Goal: Task Accomplishment & Management: Complete application form

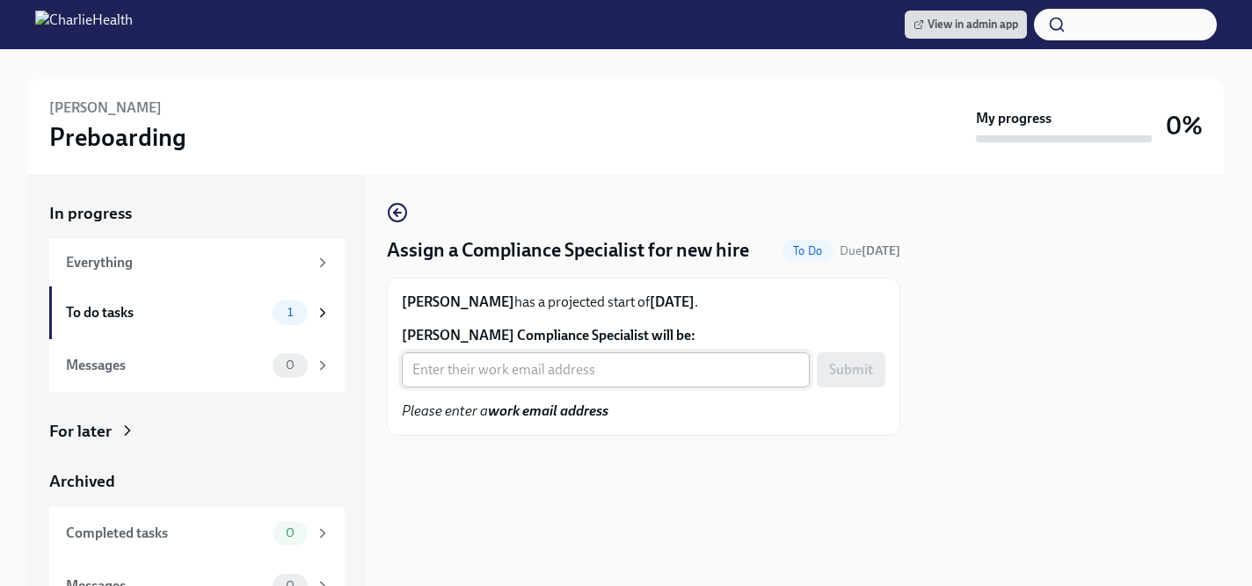
click at [504, 387] on input "Sally Reyes's Compliance Specialist will be:" at bounding box center [606, 369] width 408 height 35
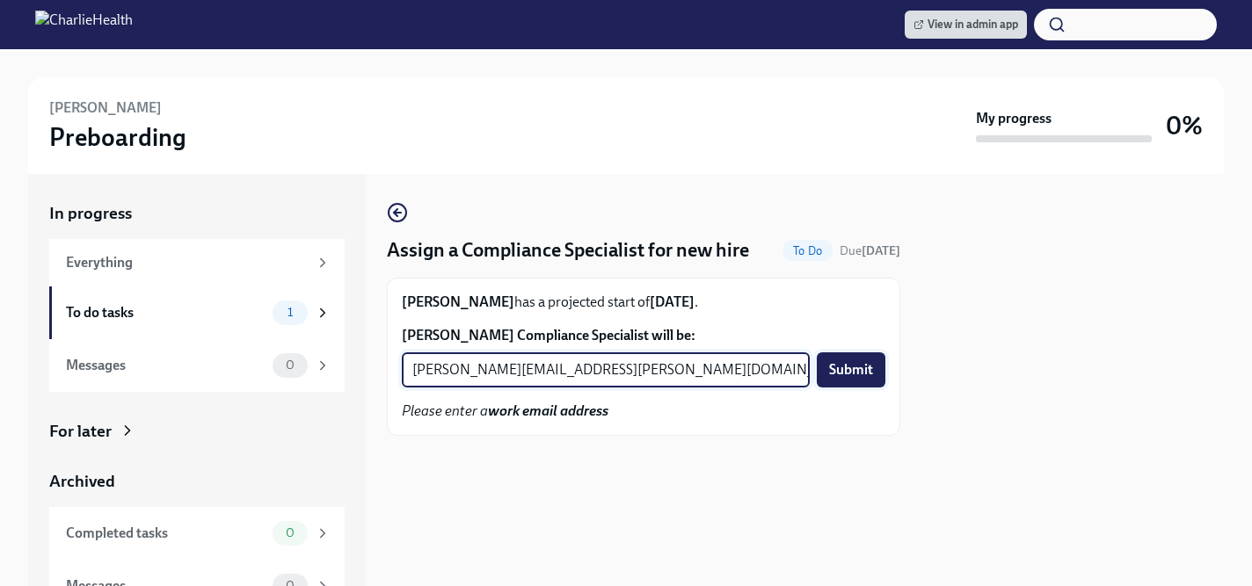
type input "jessica.barrett@charliehealth.com"
click at [846, 367] on span "Submit" at bounding box center [851, 370] width 44 height 18
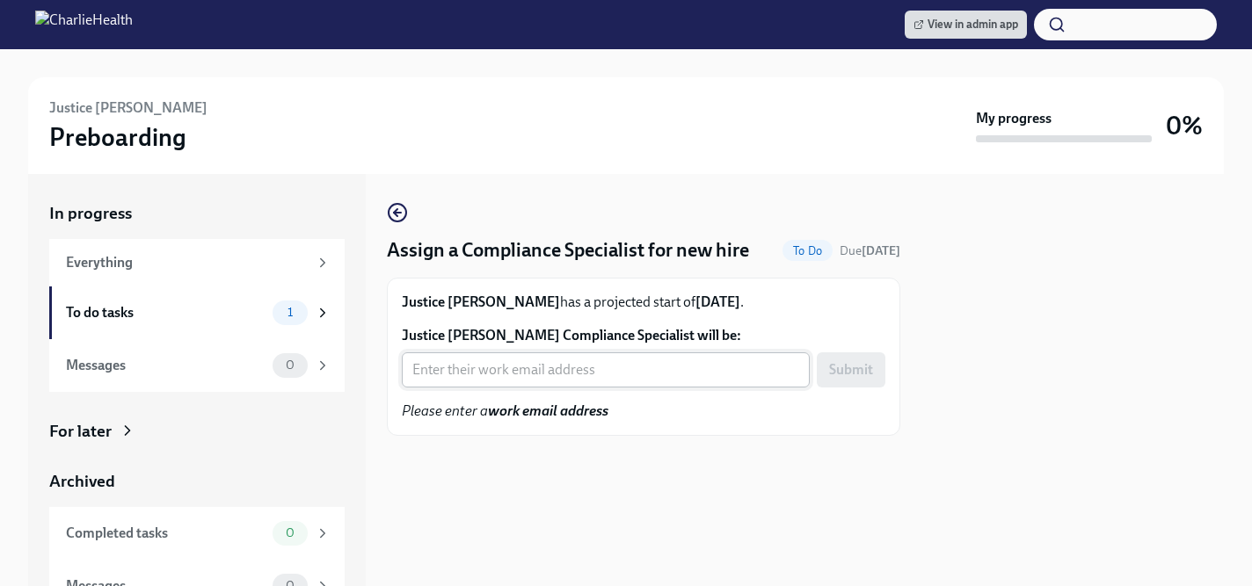
click at [451, 374] on input "Justice [PERSON_NAME] Compliance Specialist will be:" at bounding box center [606, 369] width 408 height 35
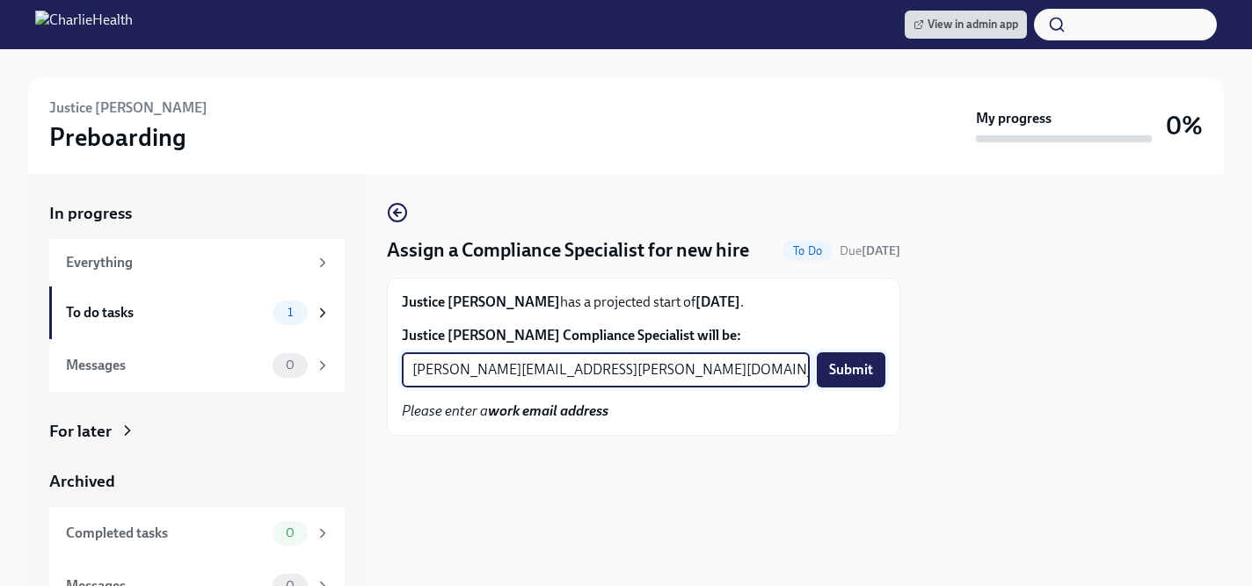
type input "[PERSON_NAME][EMAIL_ADDRESS][PERSON_NAME][DOMAIN_NAME]"
click at [864, 372] on span "Submit" at bounding box center [851, 370] width 44 height 18
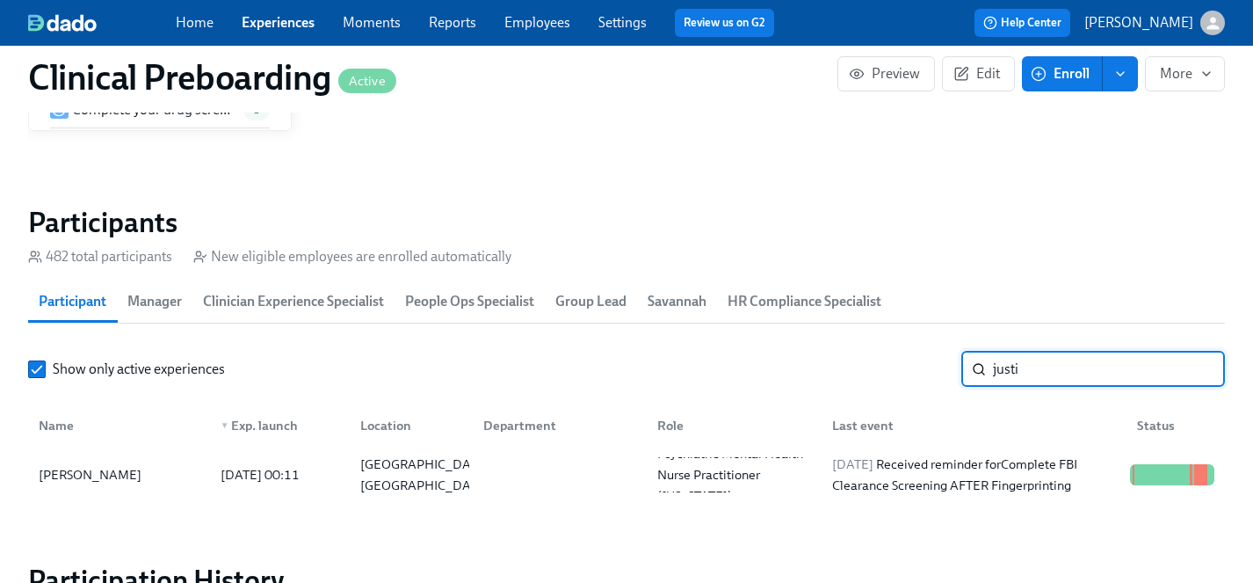
scroll to position [0, 21565]
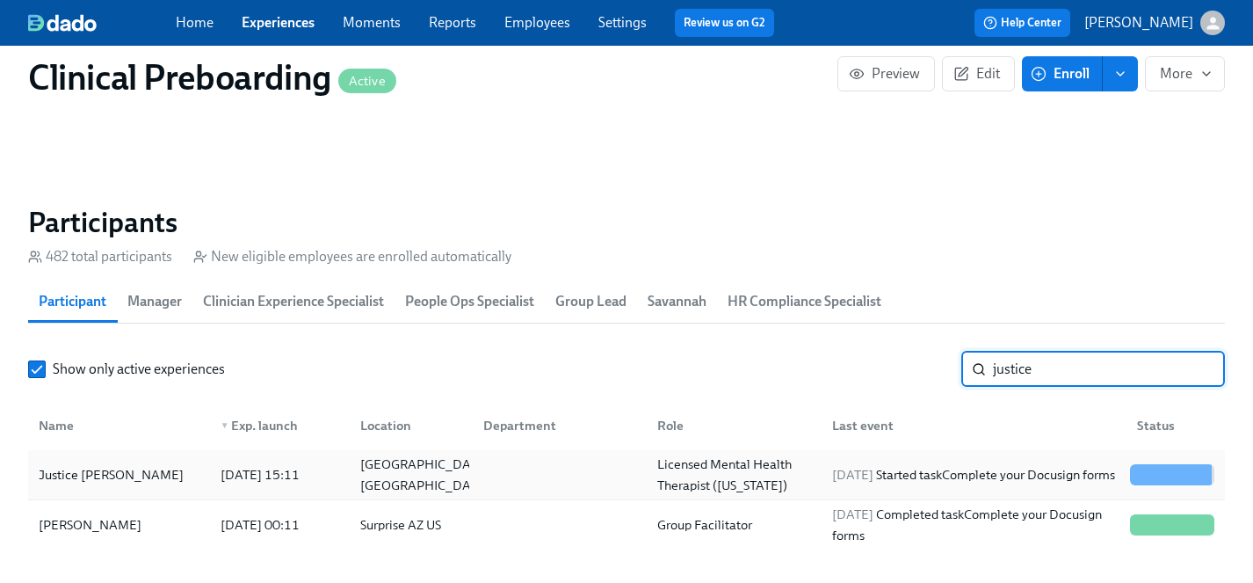
click at [88, 472] on div "Justice Erikson" at bounding box center [111, 474] width 159 height 21
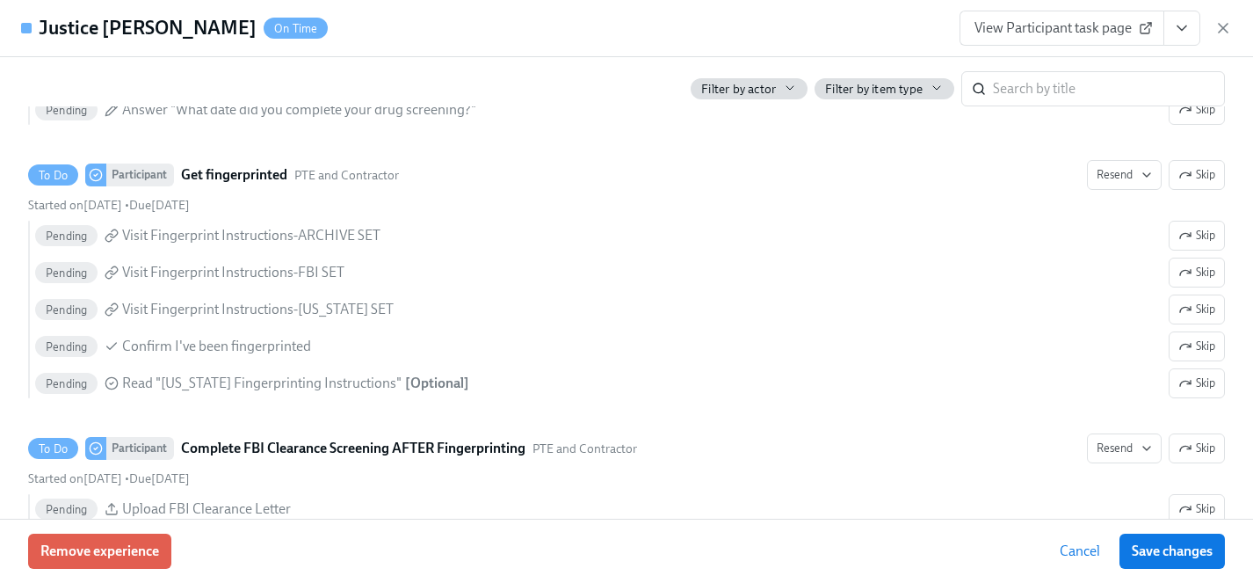
scroll to position [2676, 0]
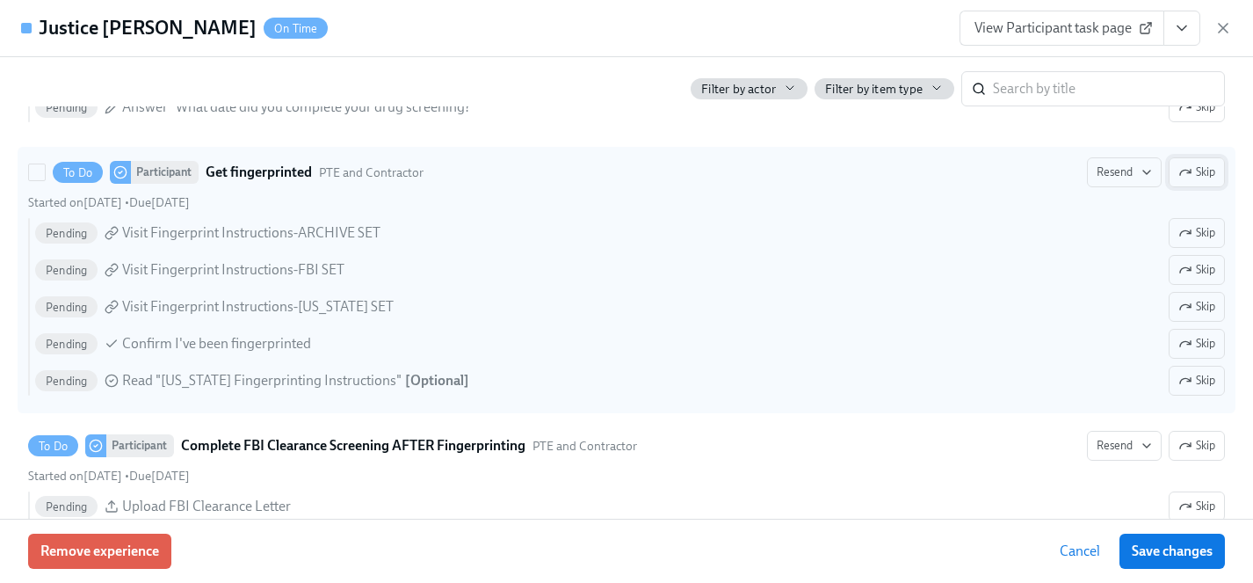
click at [1191, 175] on icon "button" at bounding box center [1186, 172] width 14 height 14
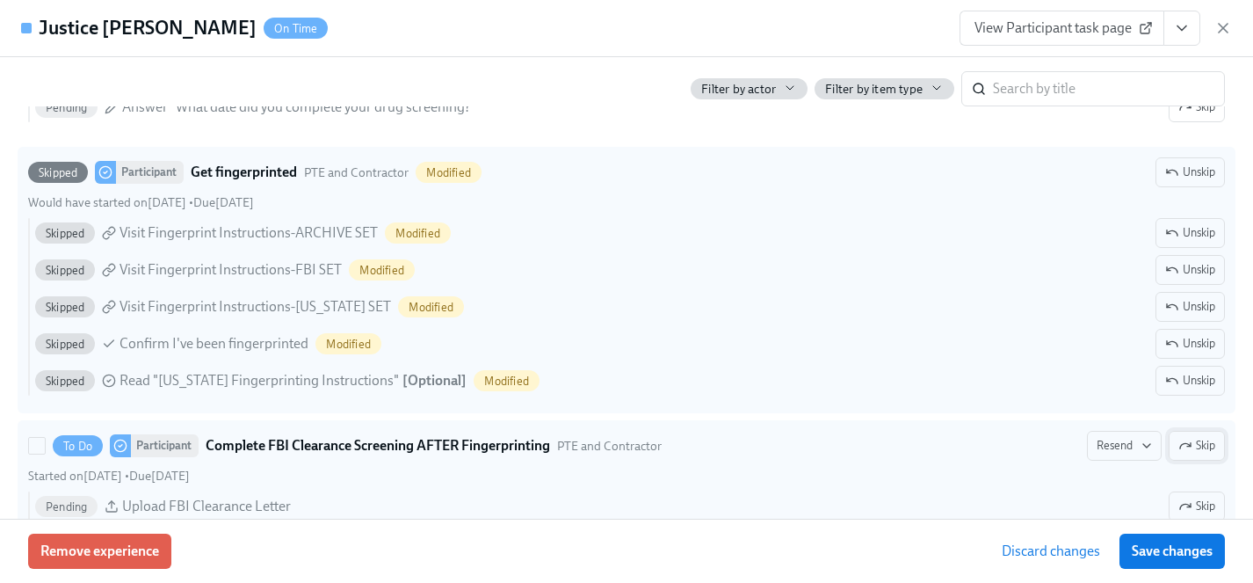
click at [1193, 438] on span "Skip" at bounding box center [1197, 446] width 37 height 18
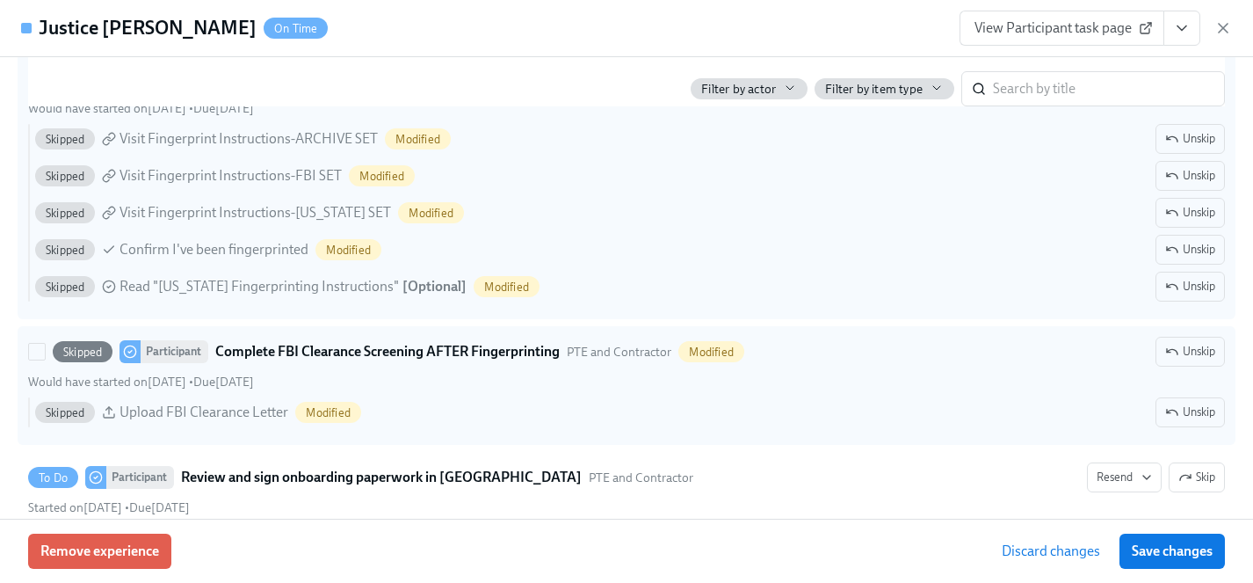
scroll to position [2835, 0]
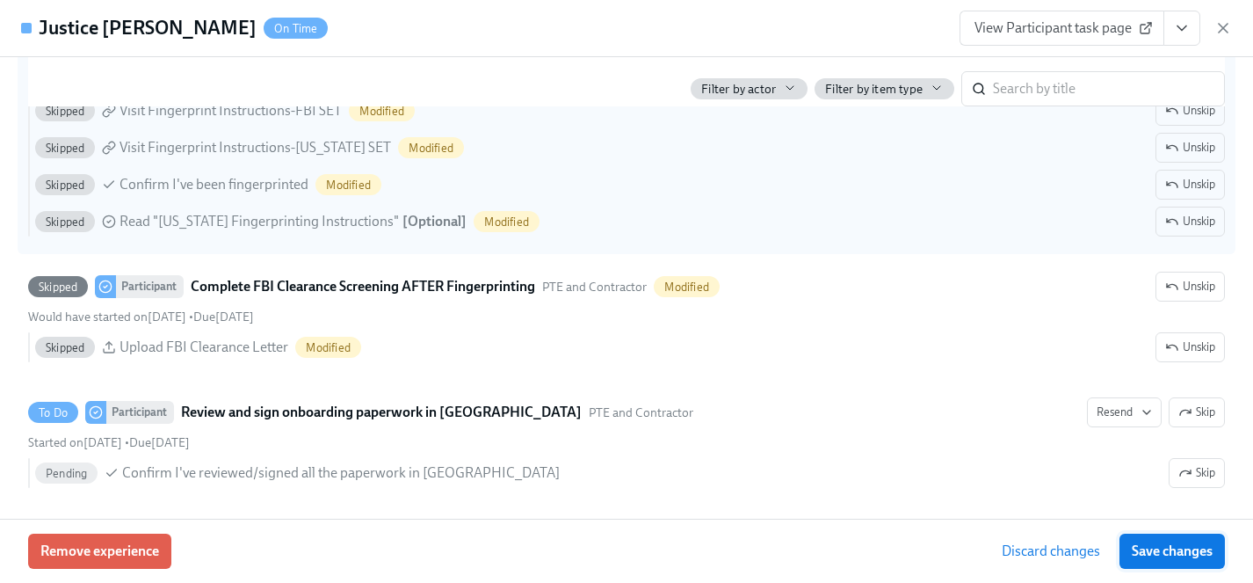
click at [1161, 548] on span "Save changes" at bounding box center [1172, 551] width 81 height 18
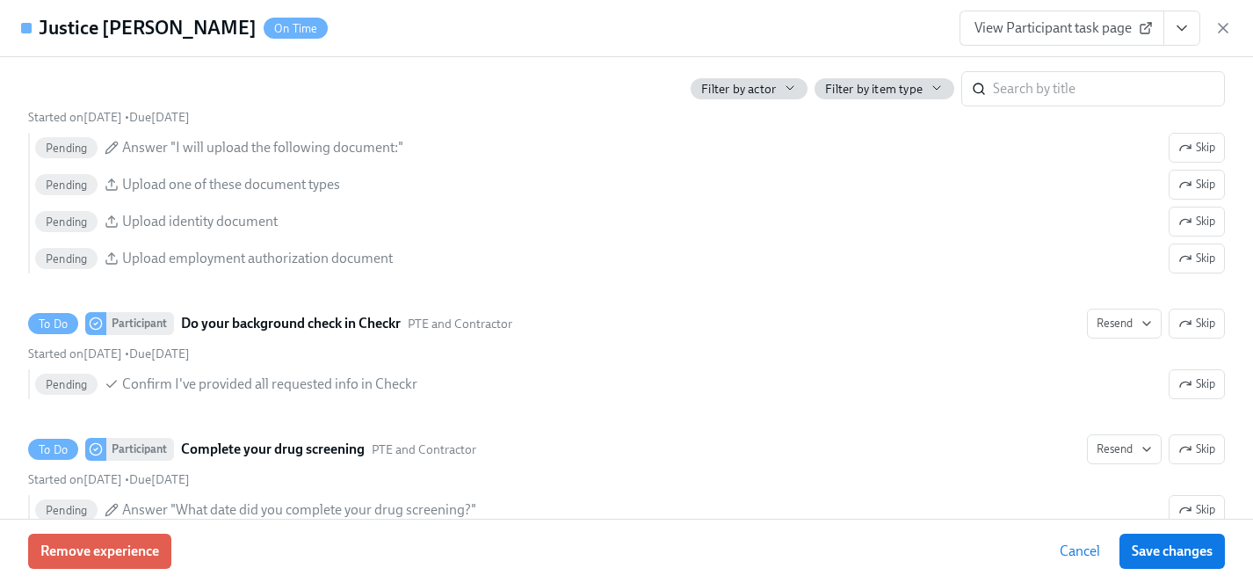
scroll to position [2224, 0]
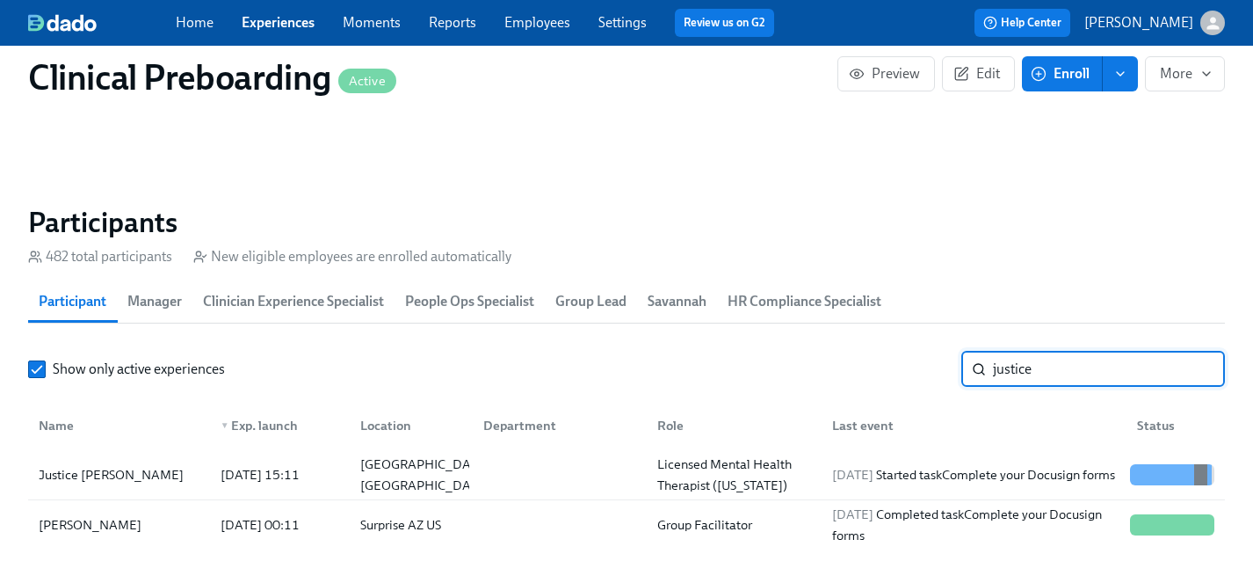
drag, startPoint x: 1083, startPoint y: 370, endPoint x: 906, endPoint y: 368, distance: 176.7
click at [906, 368] on div "Show only active experiences justice ​" at bounding box center [626, 369] width 1197 height 35
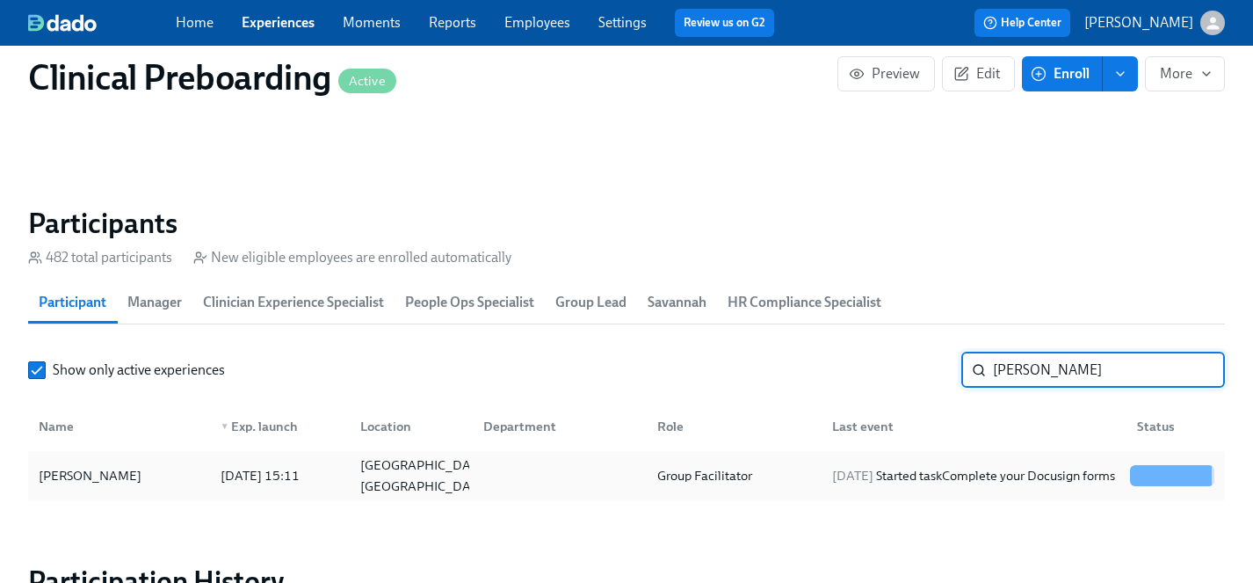
click at [54, 476] on div "Sally Reyes" at bounding box center [90, 475] width 117 height 21
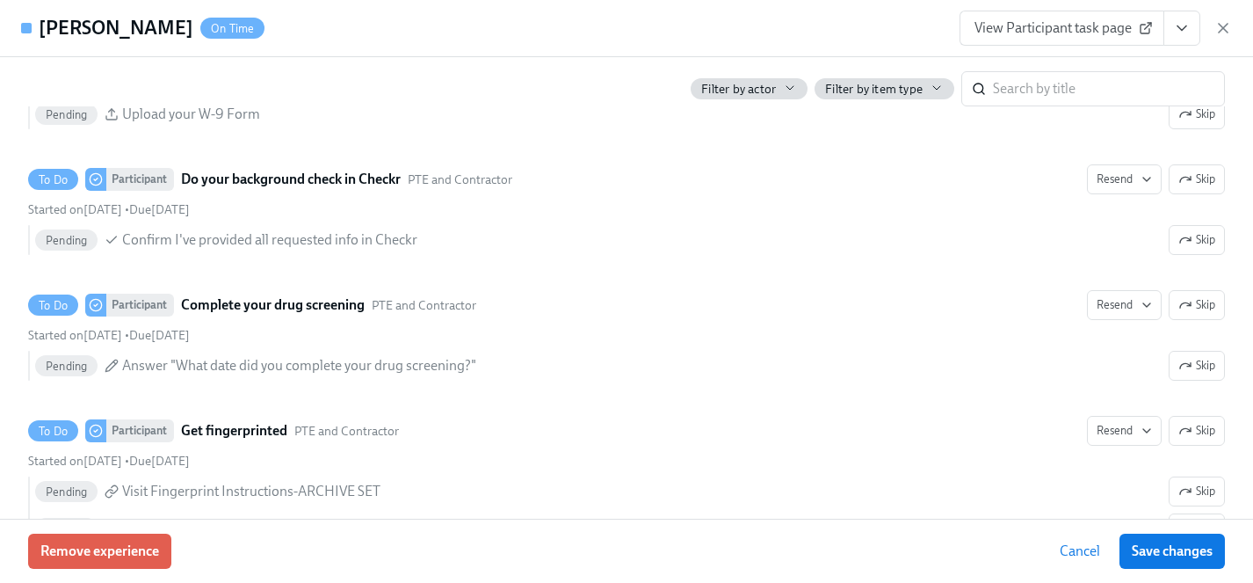
scroll to position [1912, 0]
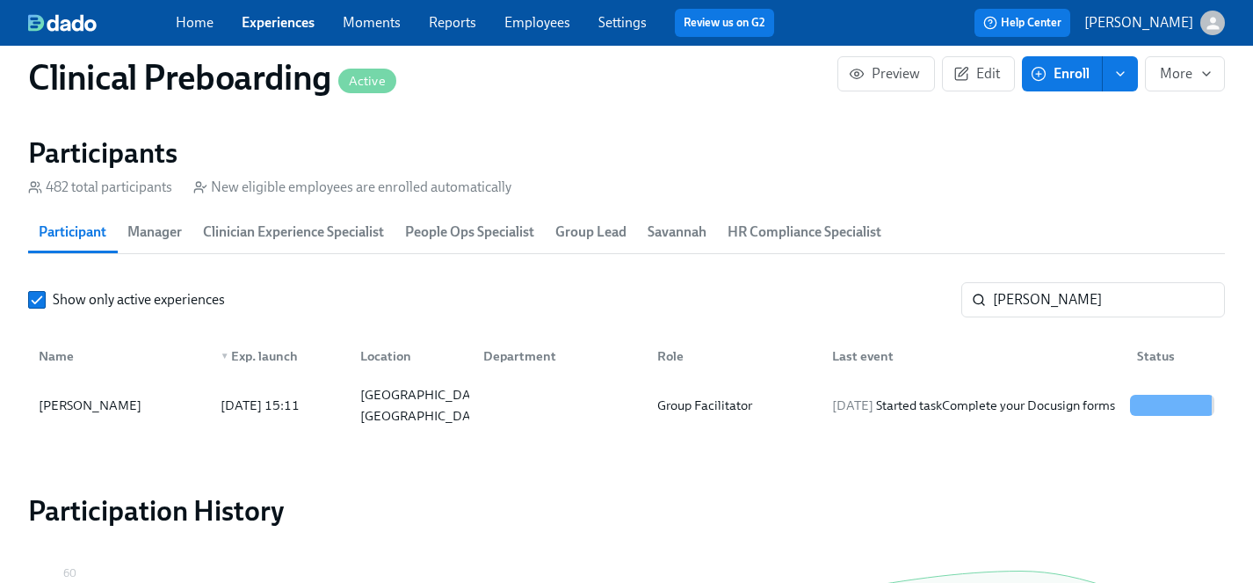
scroll to position [0, 21565]
drag, startPoint x: 1038, startPoint y: 288, endPoint x: 934, endPoint y: 288, distance: 103.7
click at [934, 288] on div "Show only active experiences sally ​" at bounding box center [626, 299] width 1197 height 35
drag, startPoint x: 1042, startPoint y: 302, endPoint x: 874, endPoint y: 300, distance: 168.8
click at [871, 301] on div "Show only active experiences sally ​" at bounding box center [626, 299] width 1197 height 35
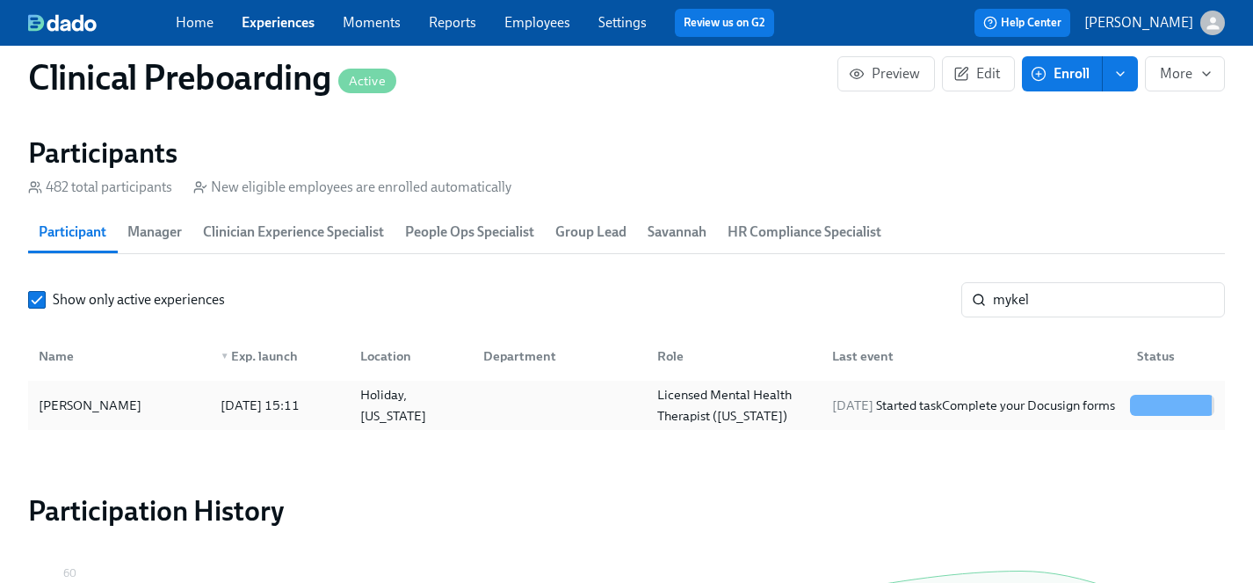
click at [92, 403] on div "Mykel Rietveld" at bounding box center [90, 405] width 117 height 21
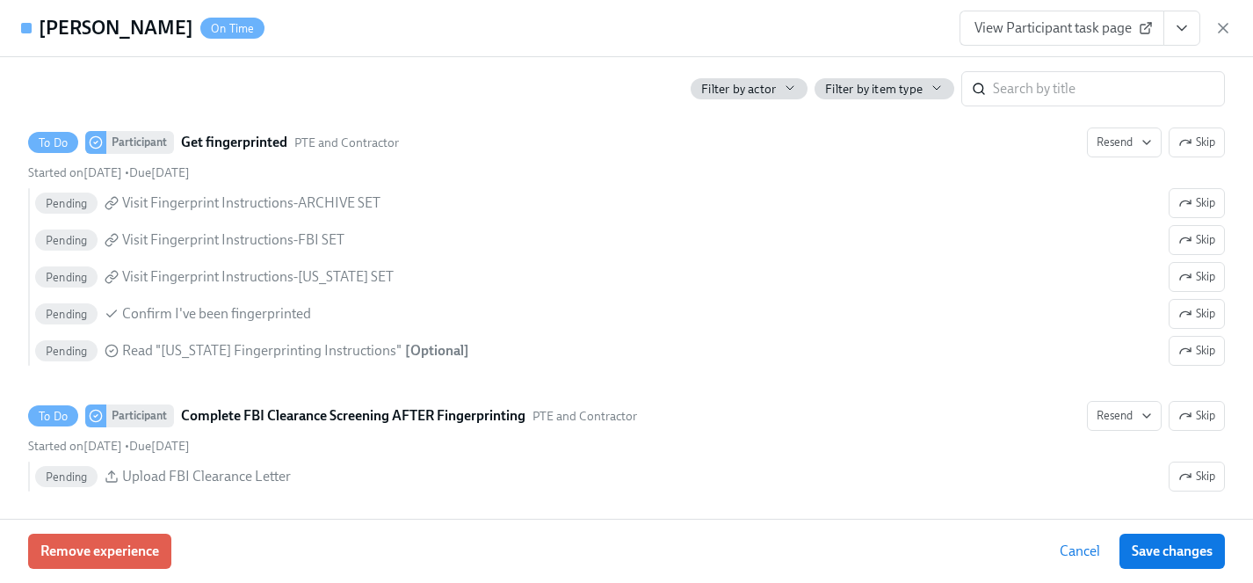
scroll to position [2707, 0]
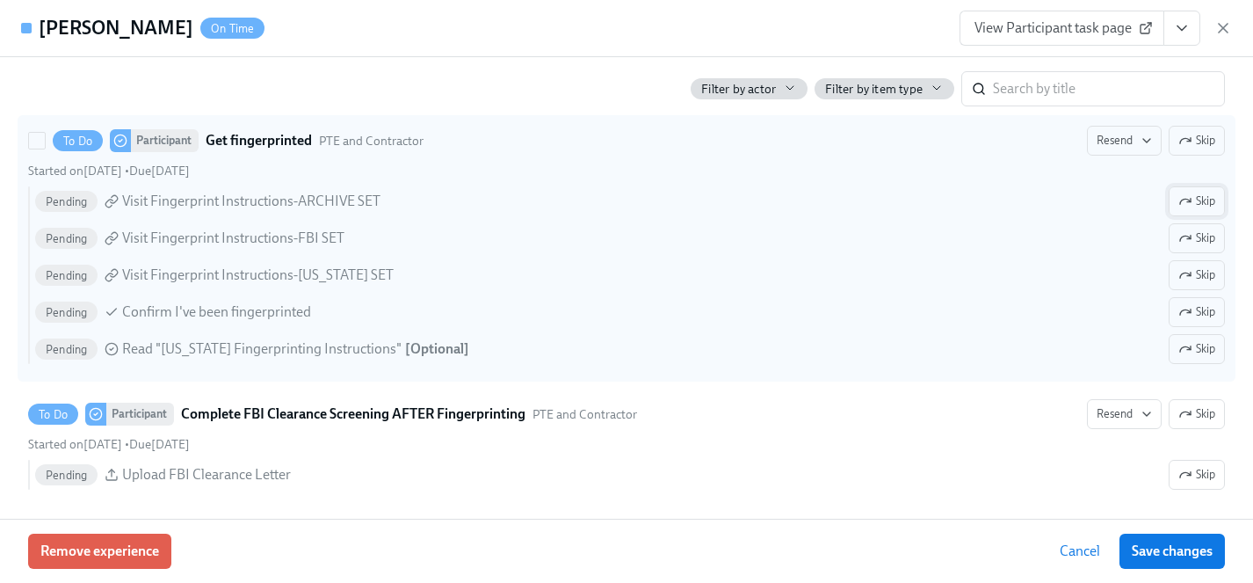
click at [1202, 200] on span "Skip" at bounding box center [1197, 201] width 37 height 18
click at [1209, 236] on span "Skip" at bounding box center [1197, 238] width 37 height 18
click at [1204, 348] on span "Skip" at bounding box center [1197, 349] width 37 height 18
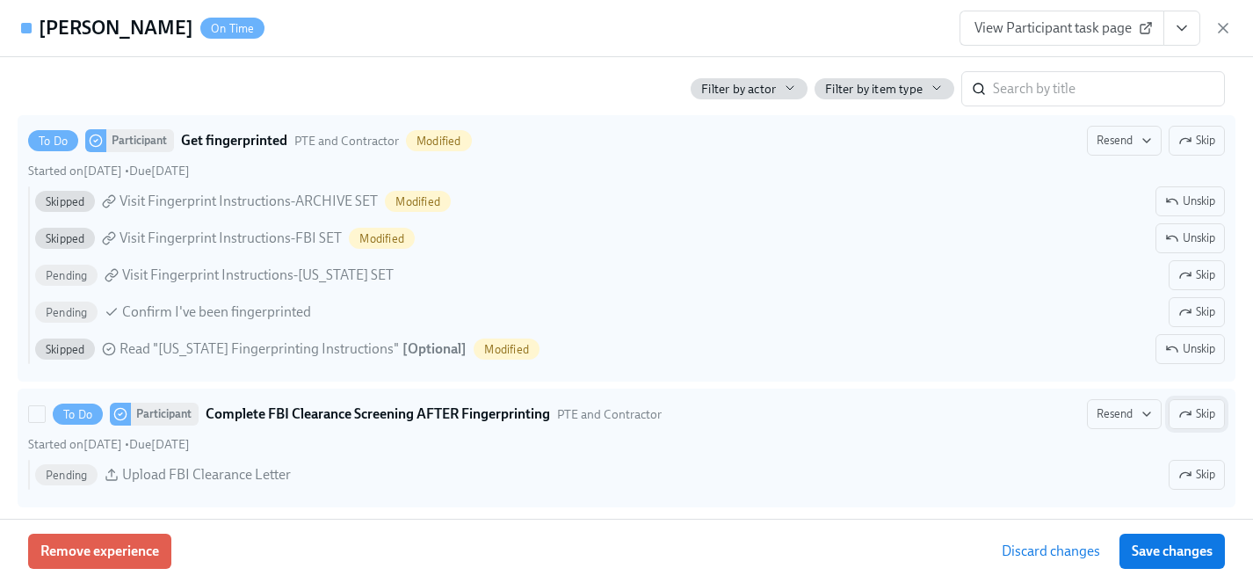
click at [1204, 411] on span "Skip" at bounding box center [1197, 414] width 37 height 18
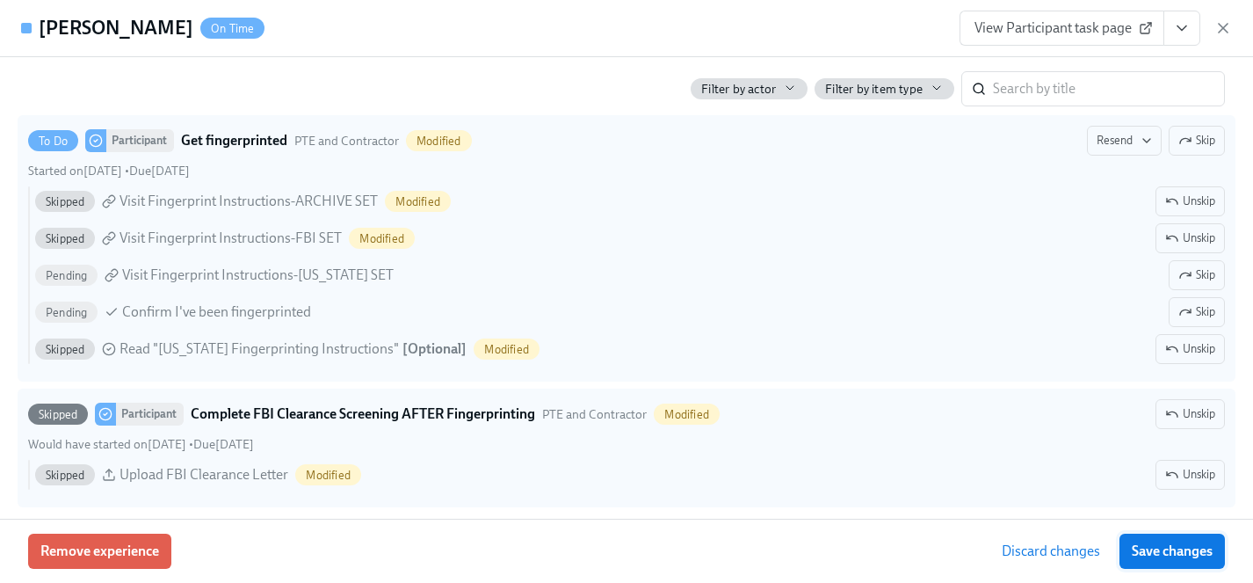
click at [1182, 549] on span "Save changes" at bounding box center [1172, 551] width 81 height 18
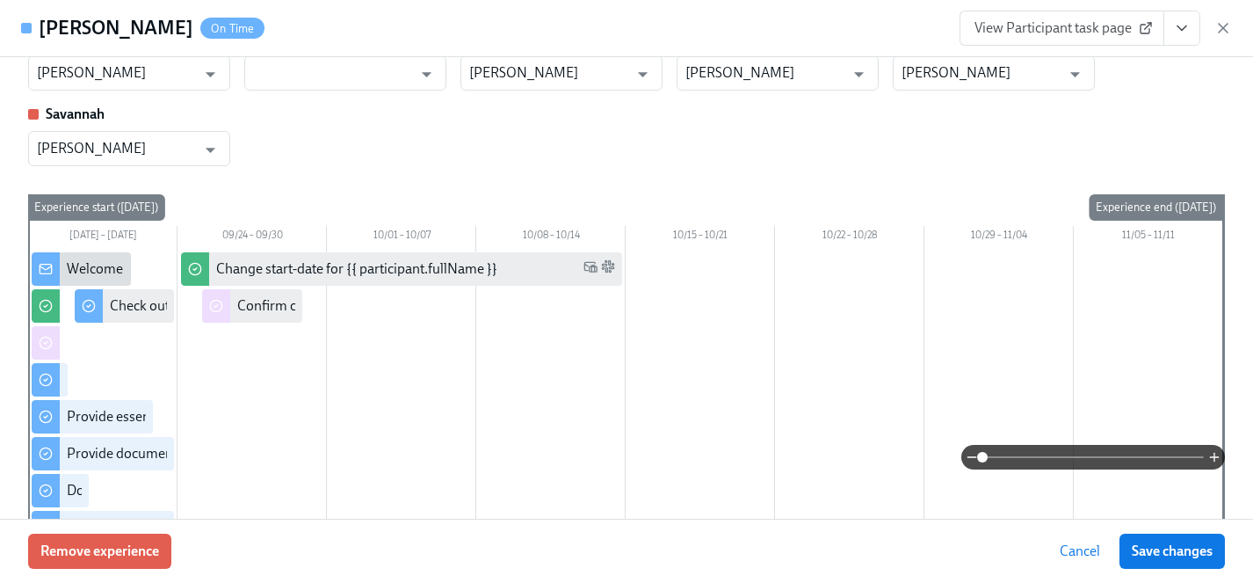
scroll to position [0, 0]
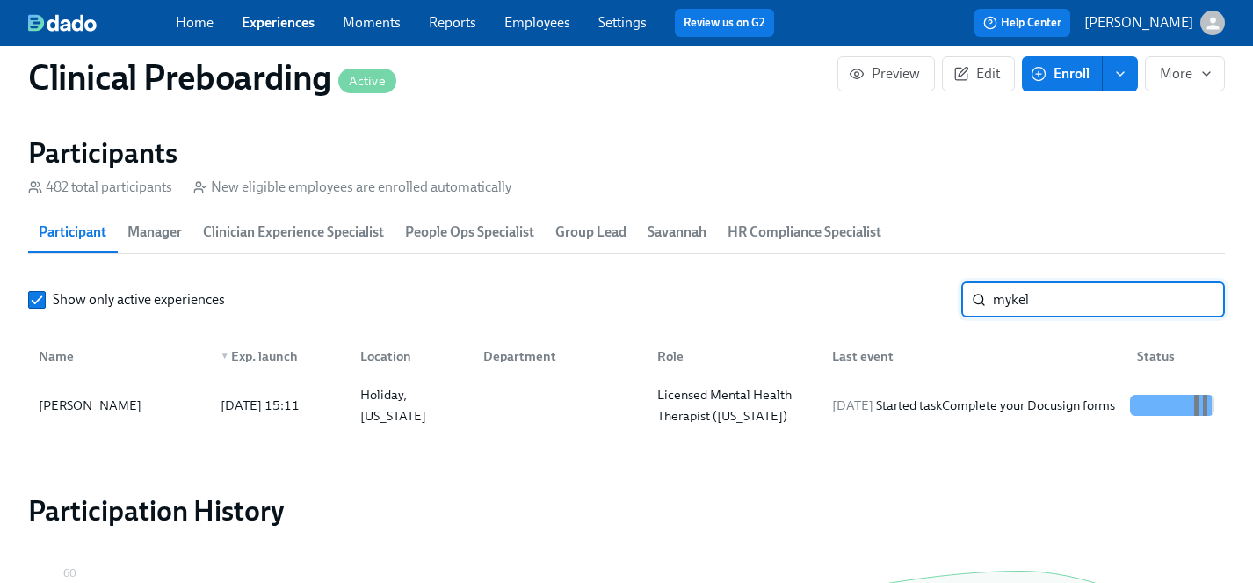
drag, startPoint x: 1063, startPoint y: 300, endPoint x: 757, endPoint y: 298, distance: 305.9
click at [757, 298] on div "Show only active experiences mykel ​" at bounding box center [626, 299] width 1197 height 35
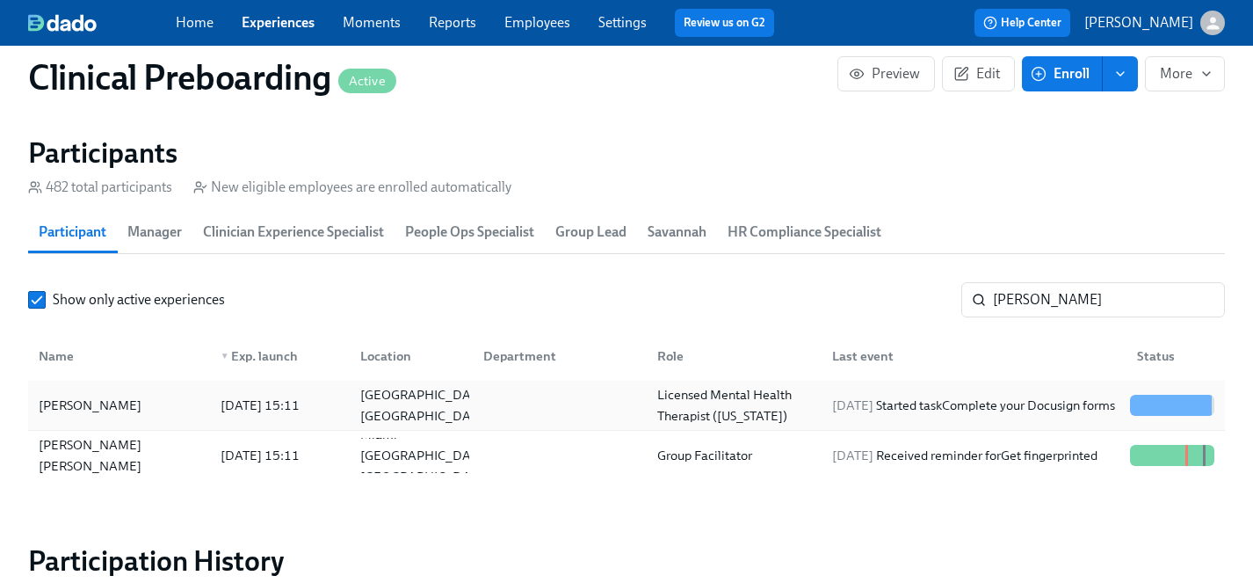
click at [80, 405] on div "Claudia Fugate" at bounding box center [90, 405] width 117 height 21
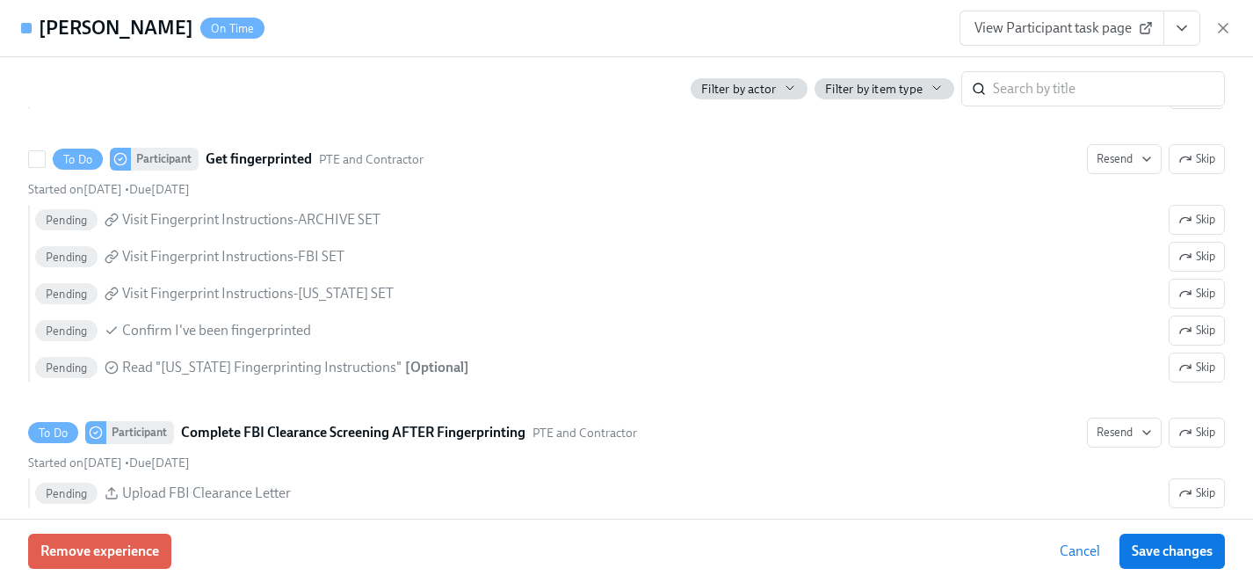
scroll to position [2720, 0]
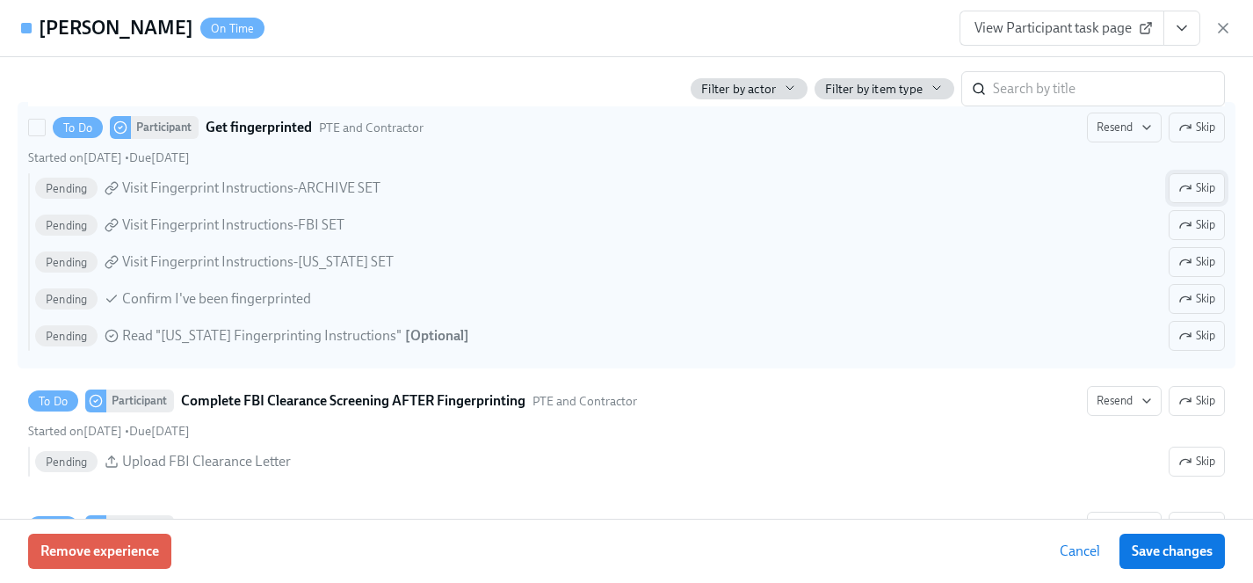
click at [1206, 185] on span "Skip" at bounding box center [1197, 188] width 37 height 18
click at [1202, 262] on span "Skip" at bounding box center [1197, 262] width 37 height 18
click at [1207, 336] on span "Skip" at bounding box center [1197, 336] width 37 height 18
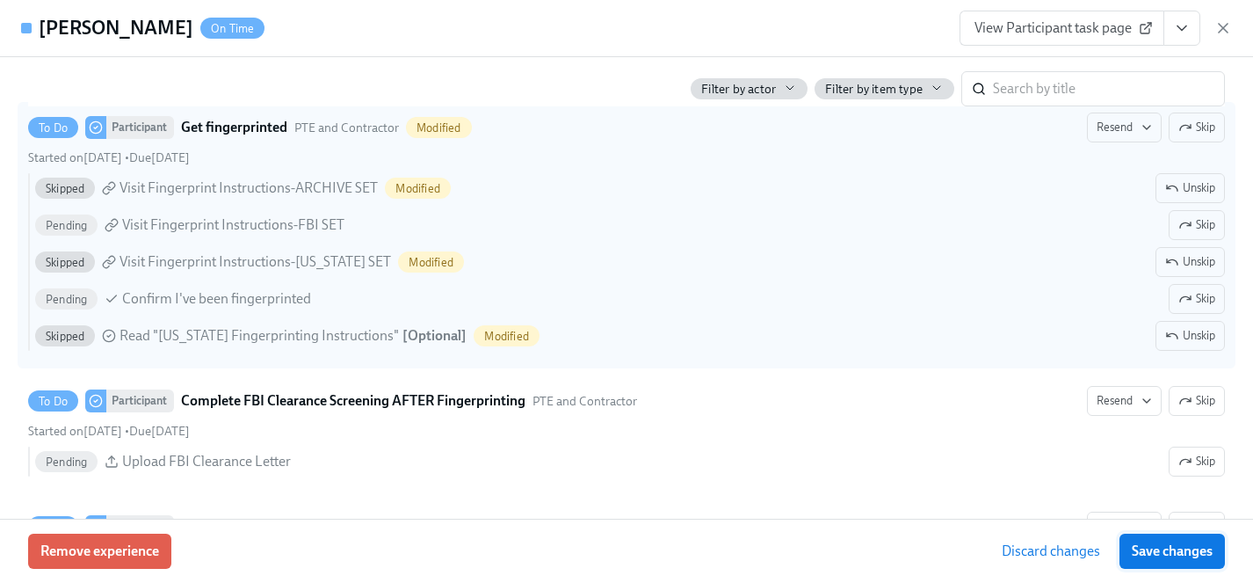
click at [1196, 556] on span "Save changes" at bounding box center [1172, 551] width 81 height 18
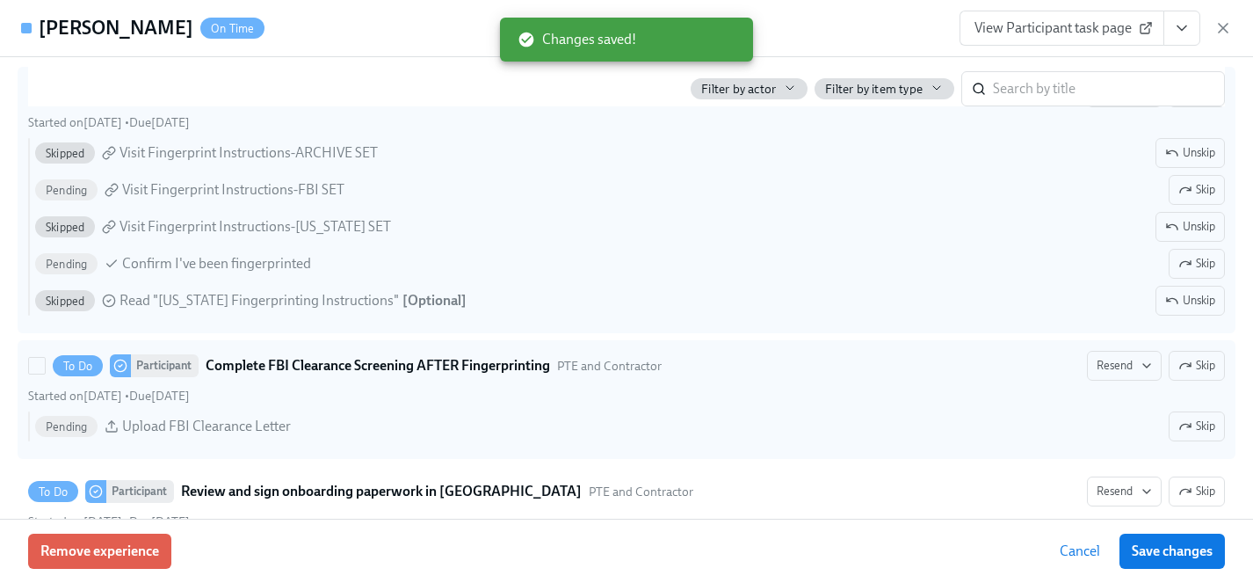
scroll to position [2761, 0]
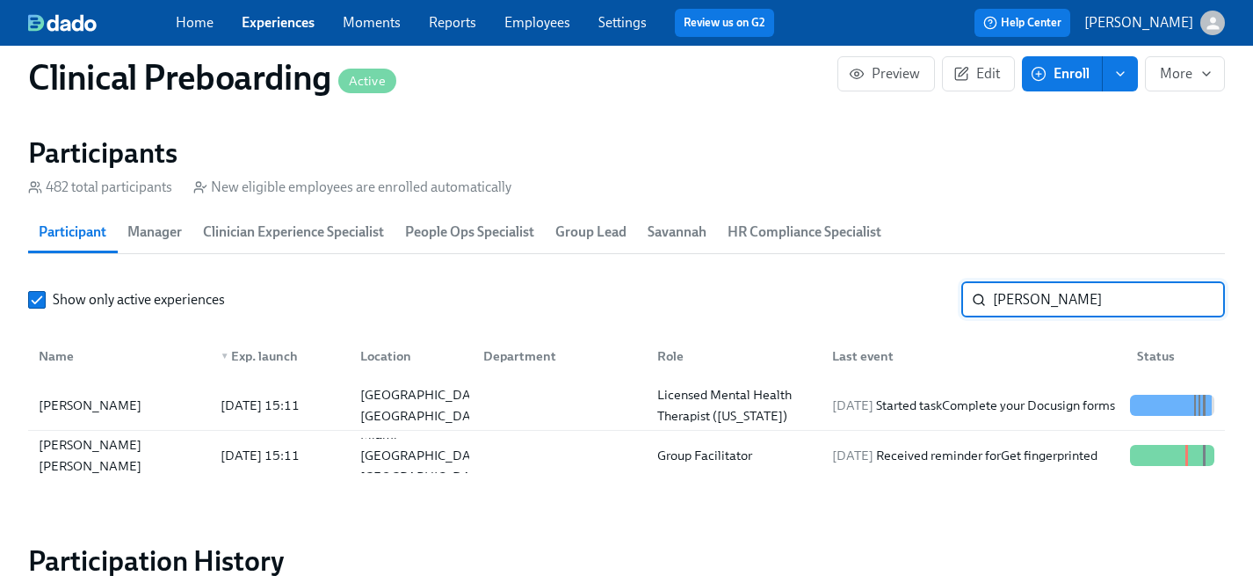
drag, startPoint x: 1061, startPoint y: 295, endPoint x: 636, endPoint y: 294, distance: 424.5
click at [636, 294] on div "Show only active experiences claudia ​" at bounding box center [626, 299] width 1197 height 35
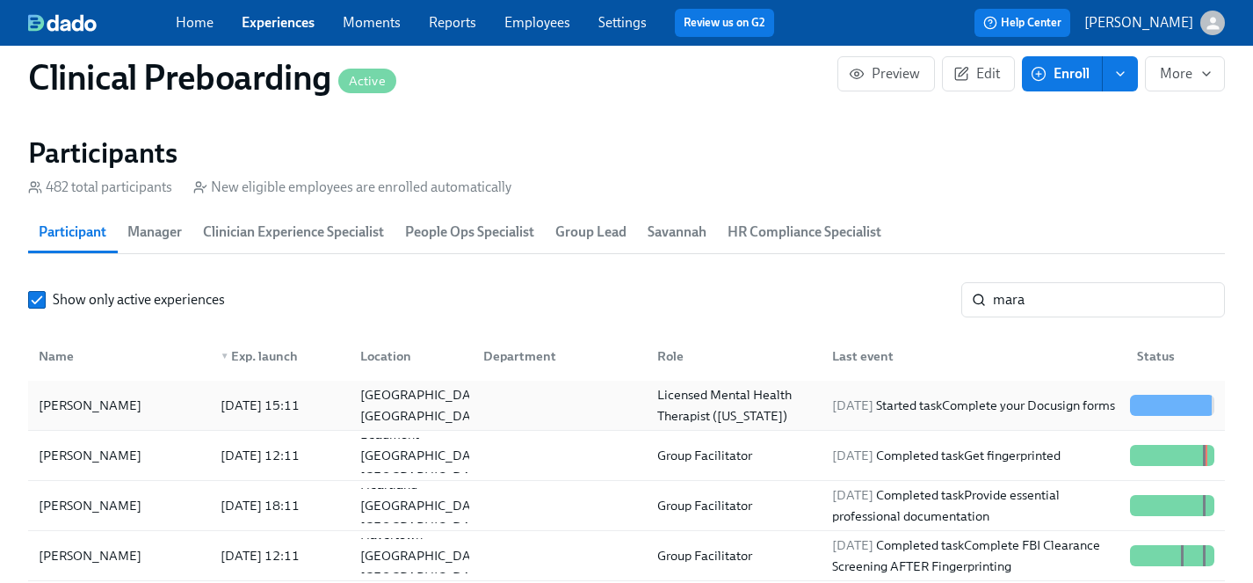
click at [130, 402] on div "Mara Meersman" at bounding box center [90, 405] width 117 height 21
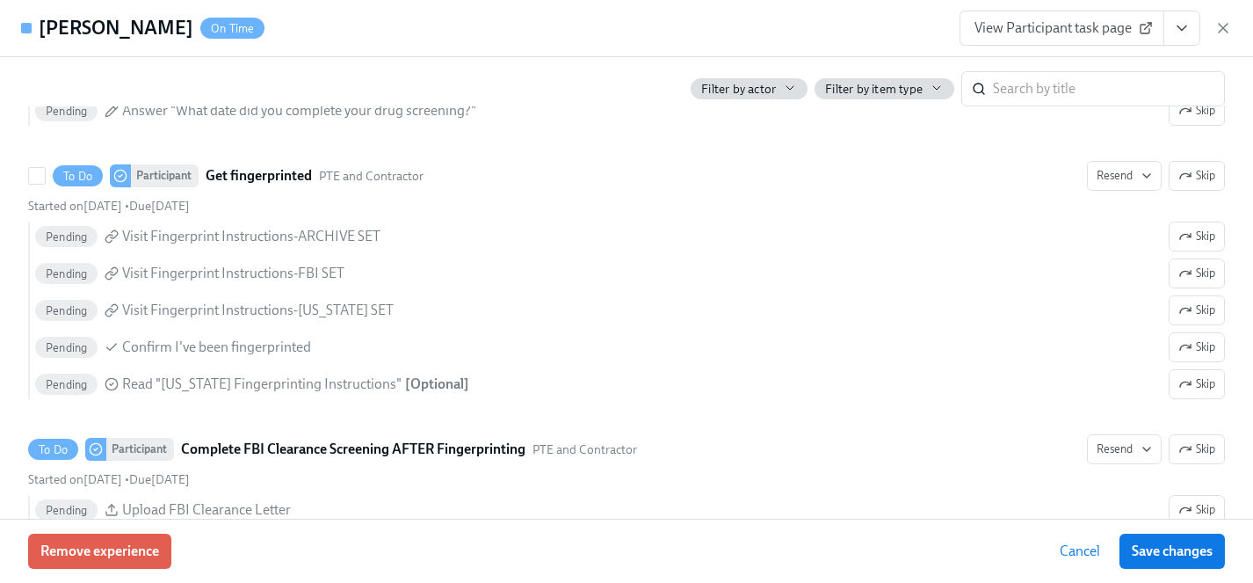
scroll to position [2674, 0]
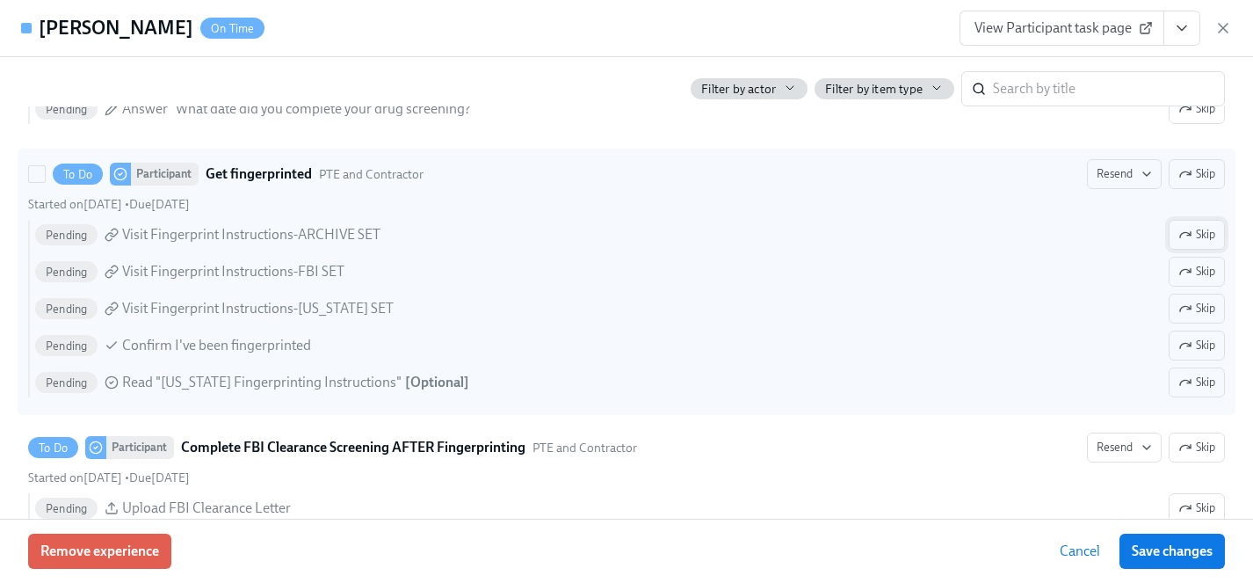
click at [1209, 235] on span "Skip" at bounding box center [1197, 235] width 37 height 18
click at [1206, 309] on span "Skip" at bounding box center [1197, 309] width 37 height 18
click at [1206, 385] on span "Skip" at bounding box center [1197, 383] width 37 height 18
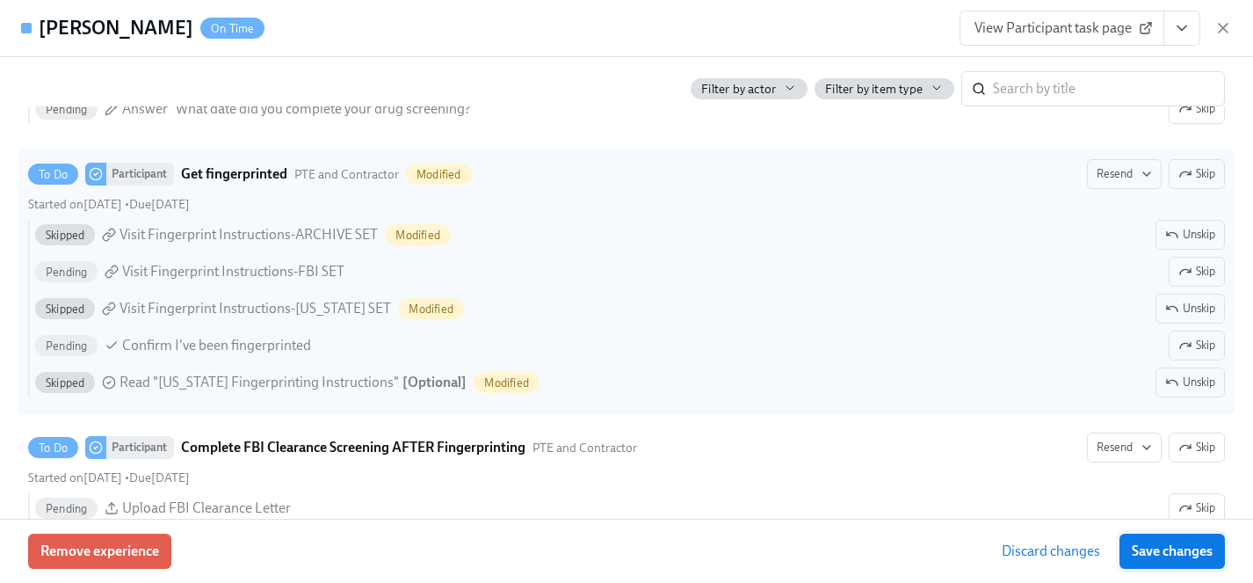
click at [1212, 549] on span "Save changes" at bounding box center [1172, 551] width 81 height 18
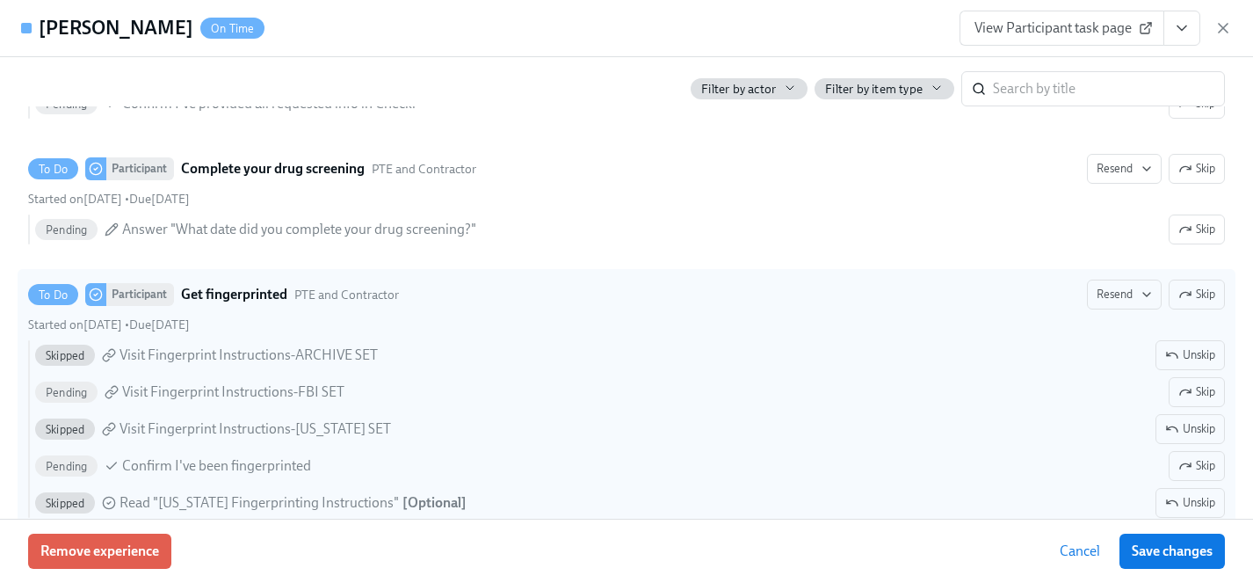
scroll to position [2567, 0]
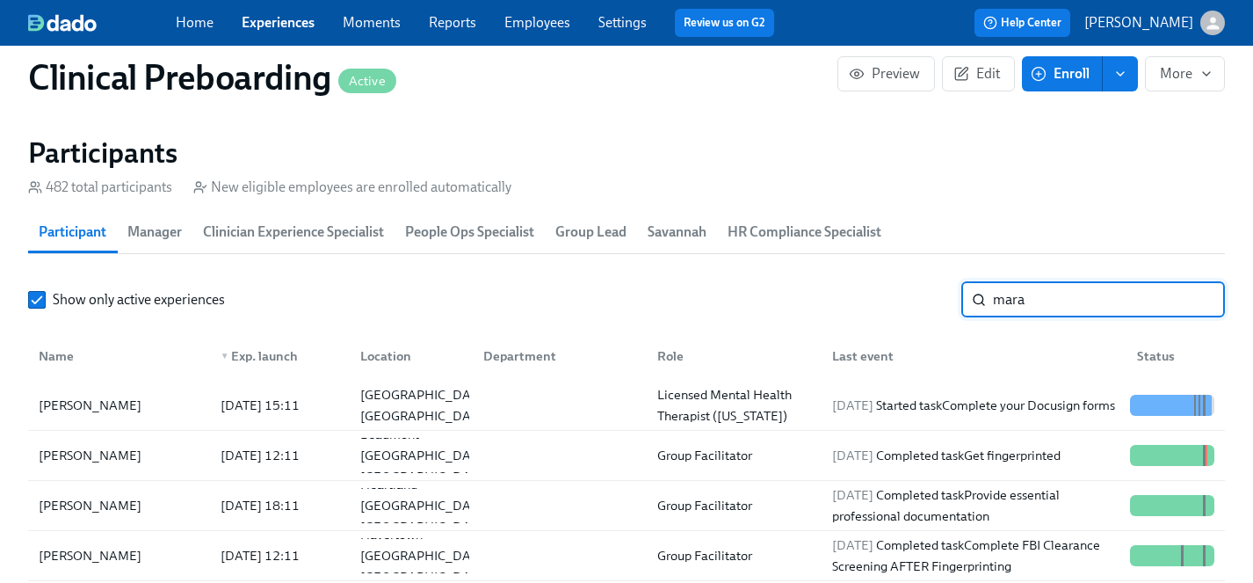
click at [1049, 289] on input "mara" at bounding box center [1109, 299] width 232 height 35
click at [947, 294] on div "Show only active experiences mara ​" at bounding box center [626, 299] width 1197 height 35
click at [1061, 299] on input "mara" at bounding box center [1109, 299] width 232 height 35
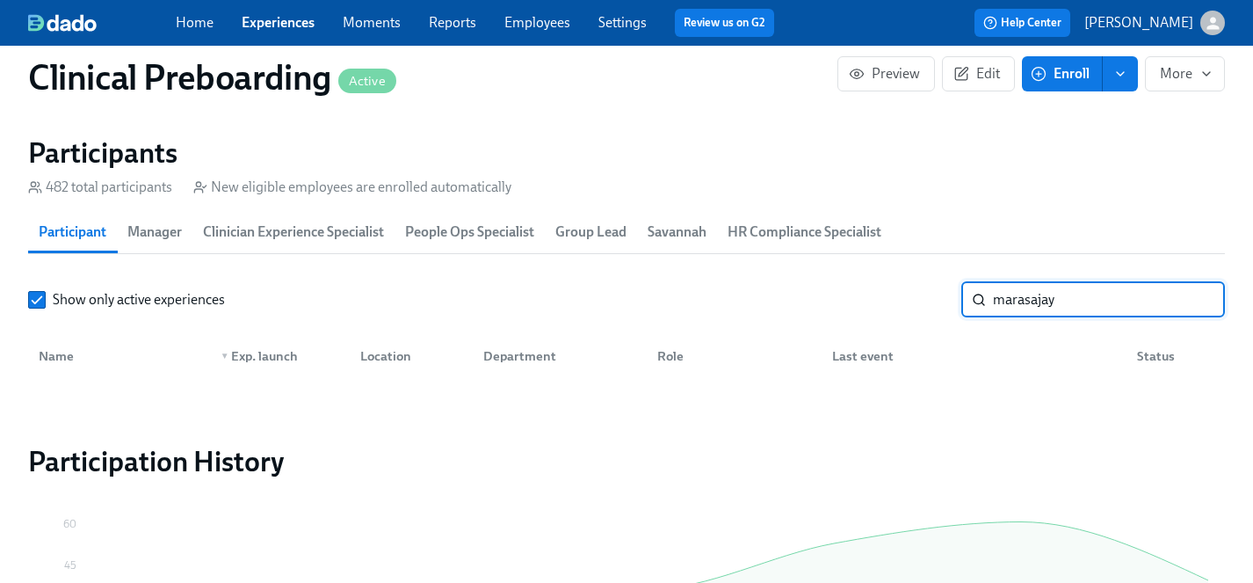
drag, startPoint x: 1097, startPoint y: 290, endPoint x: 904, endPoint y: 289, distance: 192.5
click at [904, 289] on div "Show only active experiences marasajay ​" at bounding box center [626, 299] width 1197 height 35
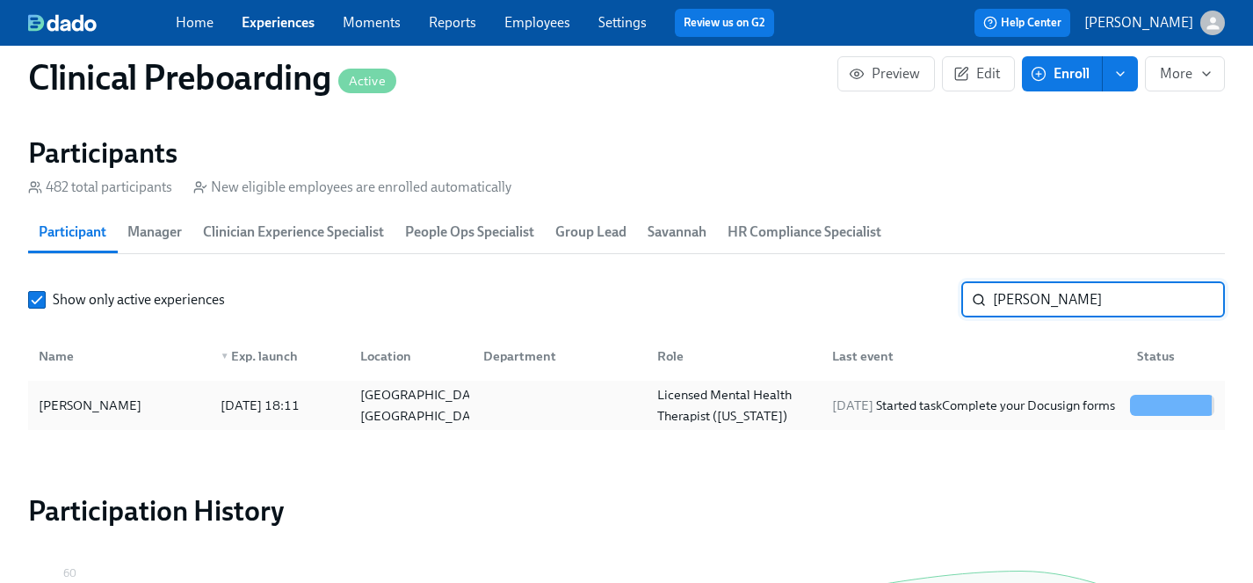
type input "sajay"
click at [76, 403] on div "Sajayah Baker" at bounding box center [90, 405] width 117 height 21
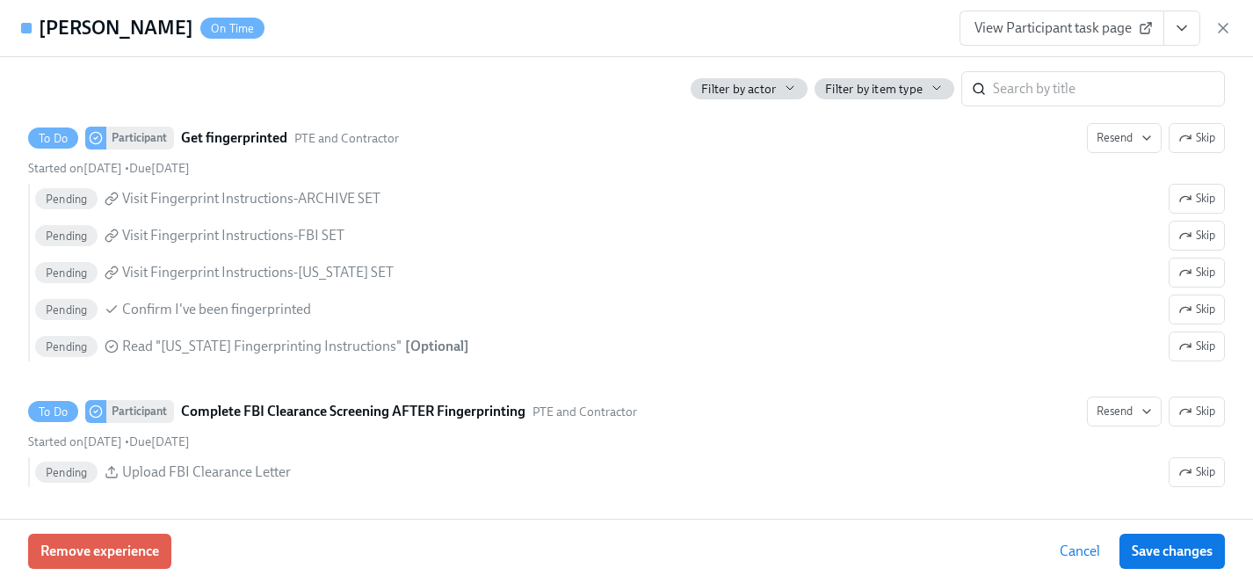
scroll to position [2682, 0]
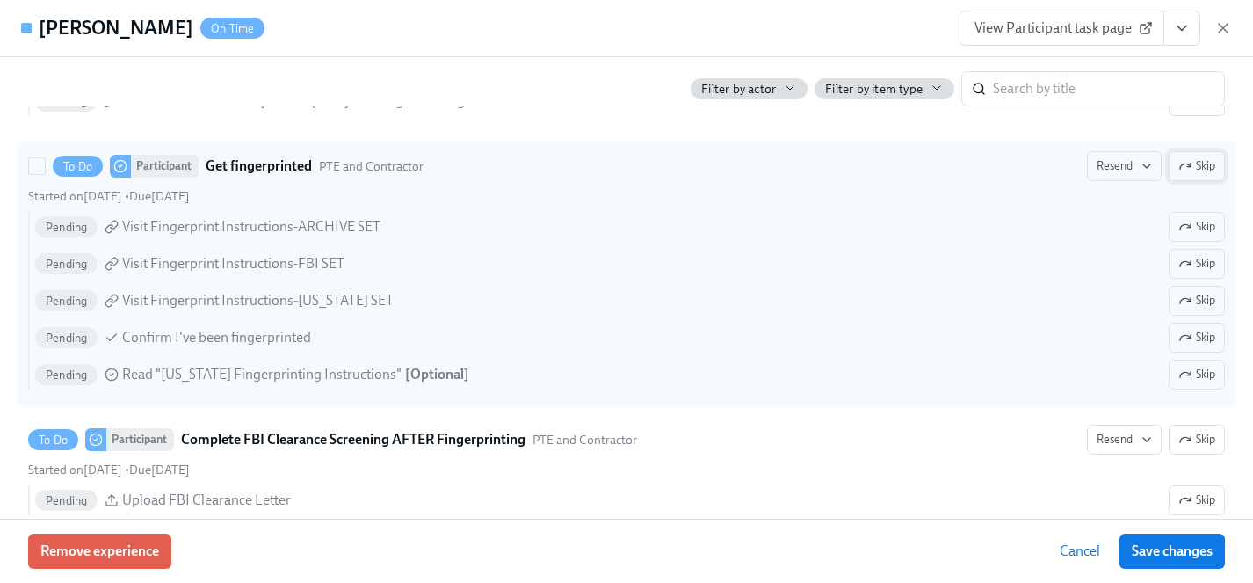
click at [1205, 161] on span "Skip" at bounding box center [1197, 166] width 37 height 18
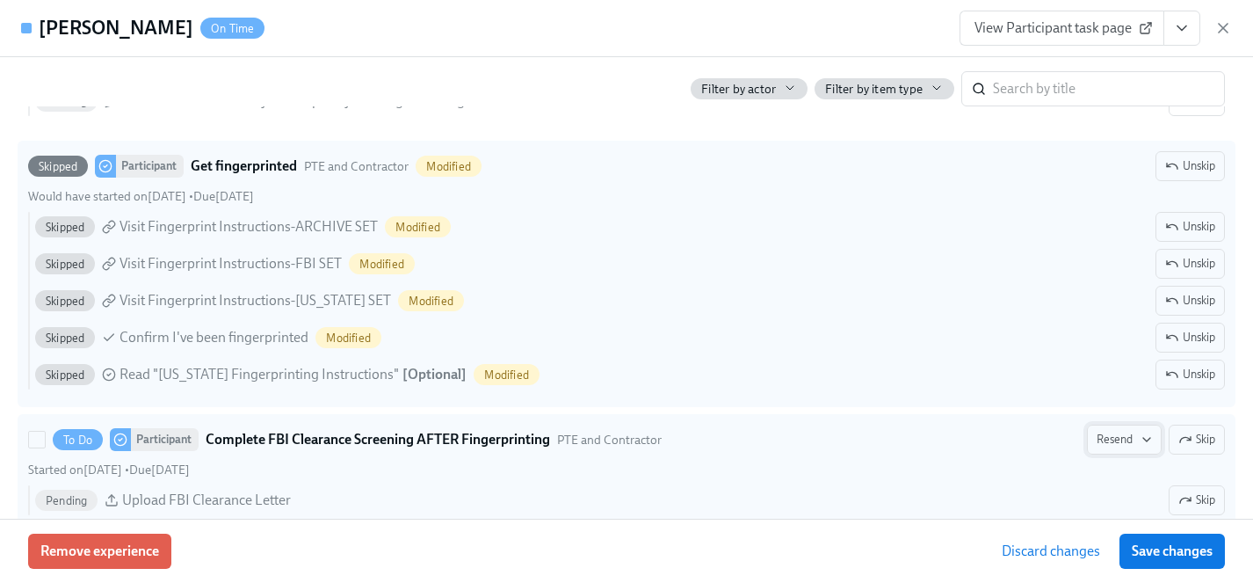
scroll to position [2721, 0]
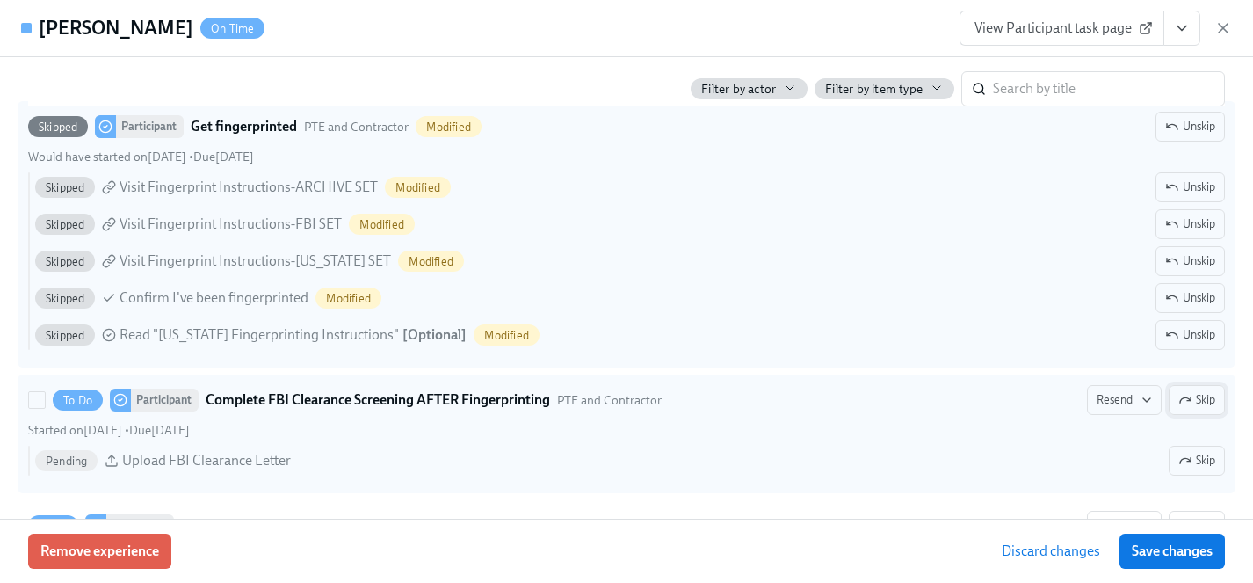
click at [1216, 392] on button "Skip" at bounding box center [1197, 400] width 56 height 30
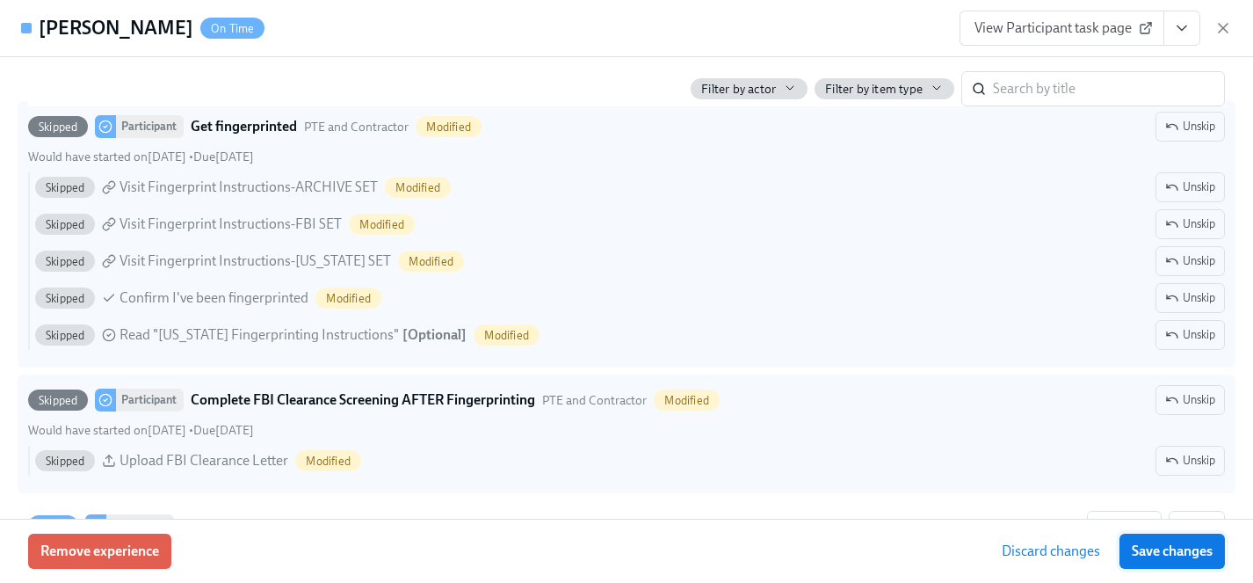
click at [1159, 561] on button "Save changes" at bounding box center [1172, 551] width 105 height 35
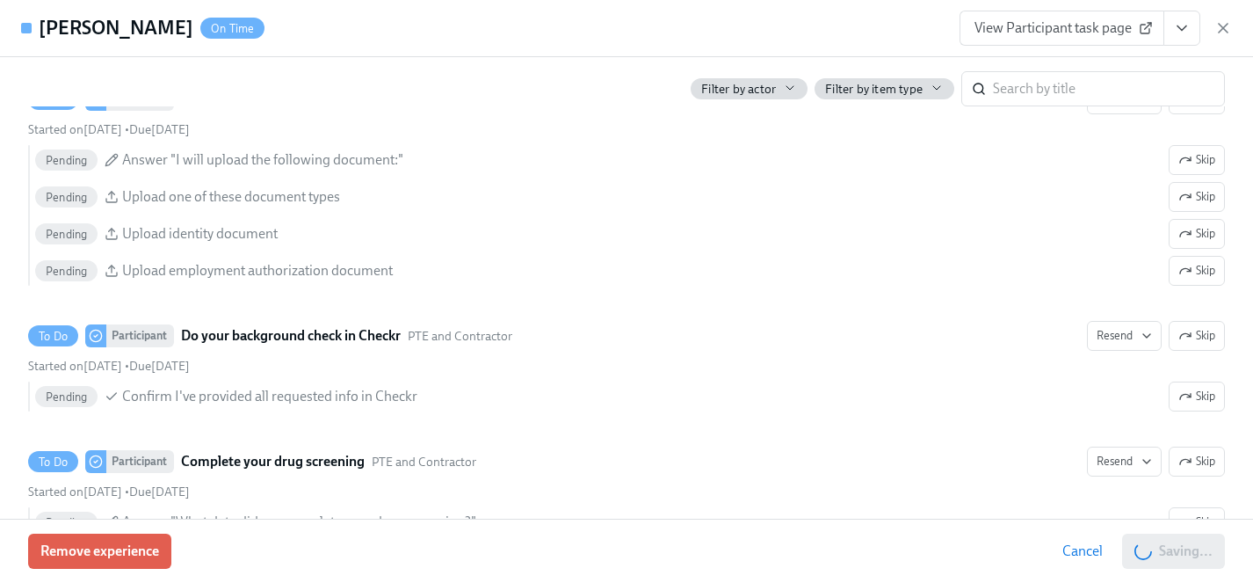
scroll to position [1851, 0]
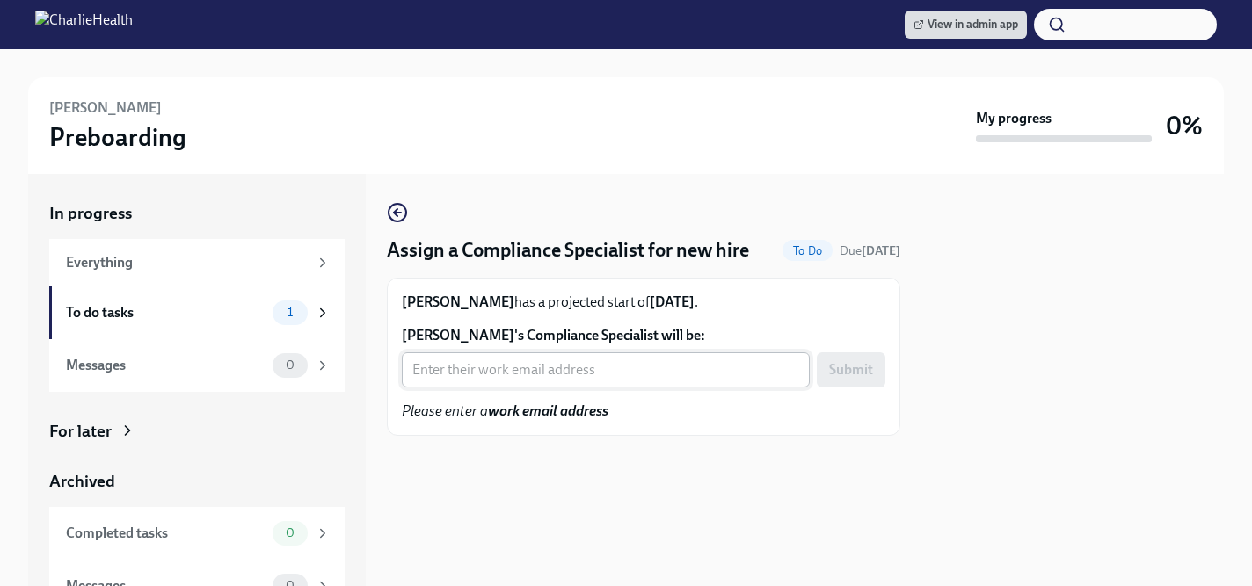
click at [451, 369] on input "Amena Aamir's Compliance Specialist will be:" at bounding box center [606, 369] width 408 height 35
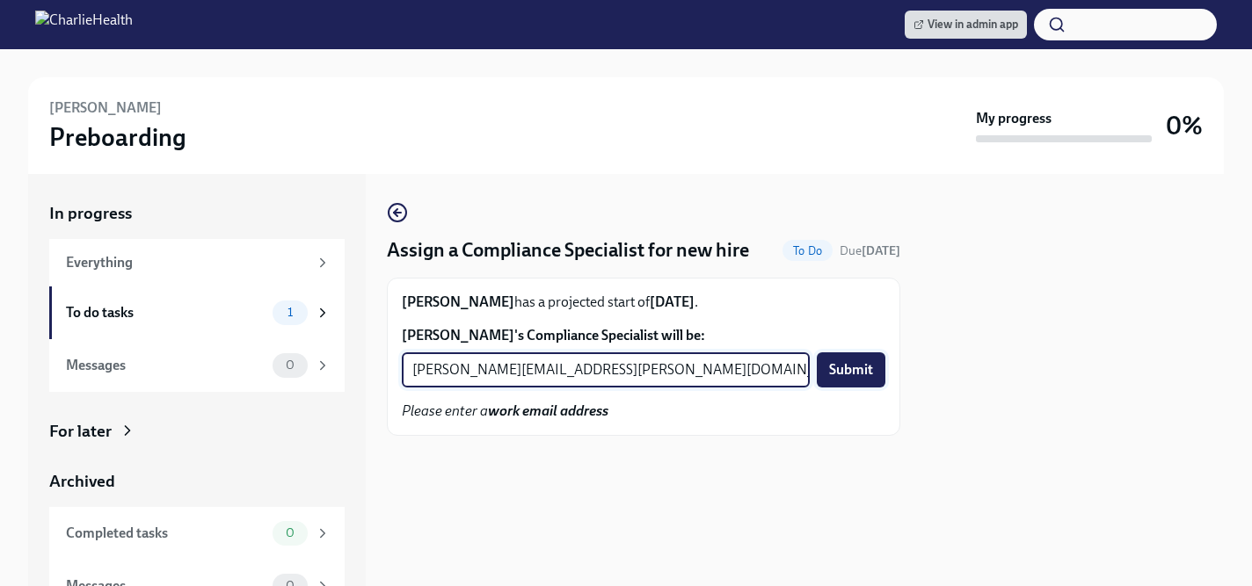
type input "kristy.johnson@charliehealth.com"
click at [848, 368] on span "Submit" at bounding box center [851, 370] width 44 height 18
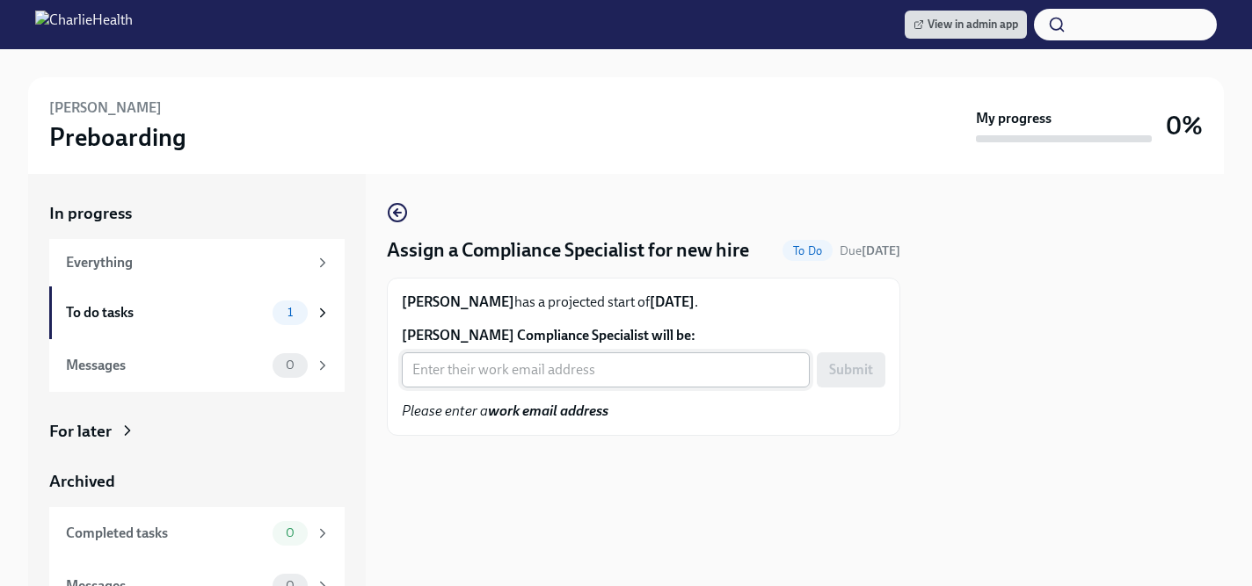
click at [517, 378] on input "Mykel Rietveld's Compliance Specialist will be:" at bounding box center [606, 369] width 408 height 35
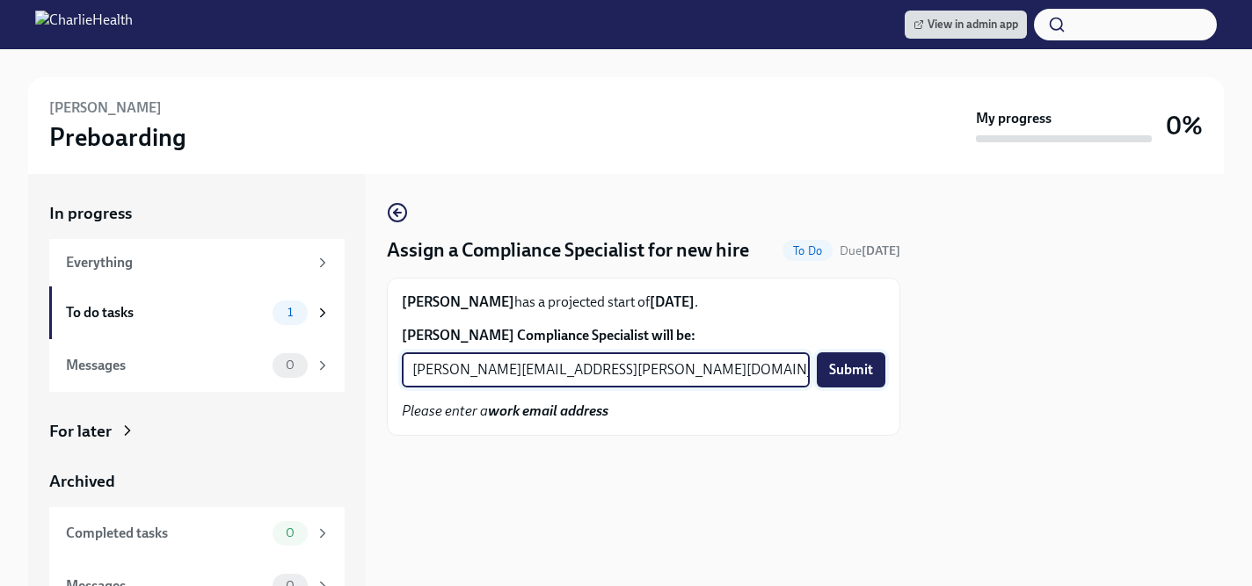
type input "[PERSON_NAME][EMAIL_ADDRESS][PERSON_NAME][DOMAIN_NAME]"
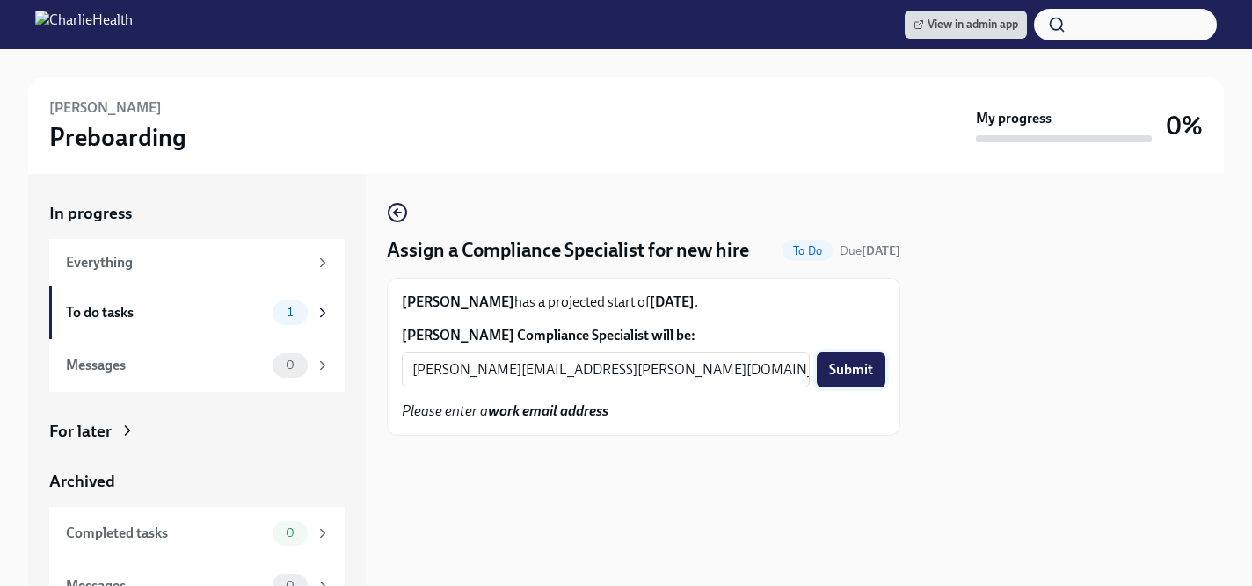
click at [863, 375] on span "Submit" at bounding box center [851, 370] width 44 height 18
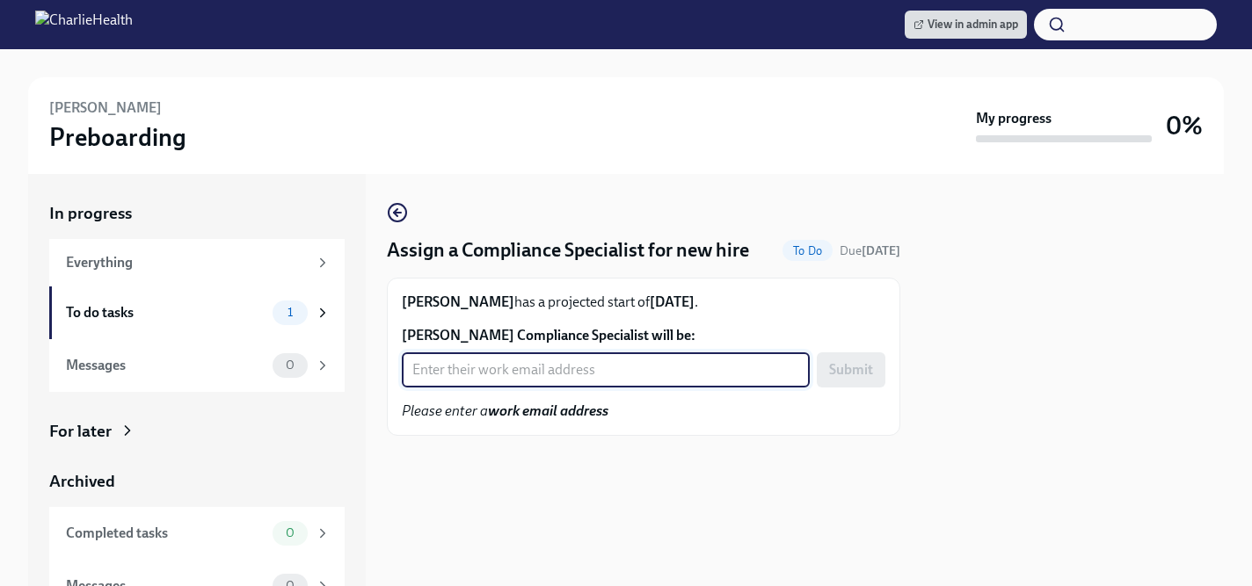
click at [482, 374] on input "[PERSON_NAME] Compliance Specialist will be:" at bounding box center [606, 369] width 408 height 35
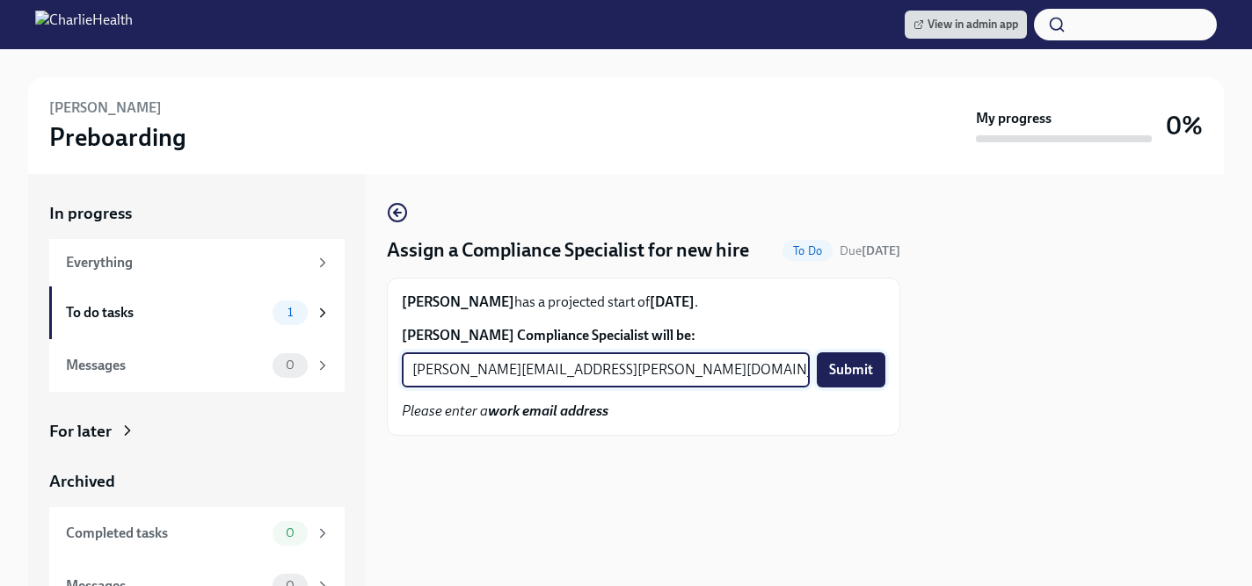
type input "[PERSON_NAME][EMAIL_ADDRESS][PERSON_NAME][DOMAIN_NAME]"
click at [869, 367] on span "Submit" at bounding box center [851, 370] width 44 height 18
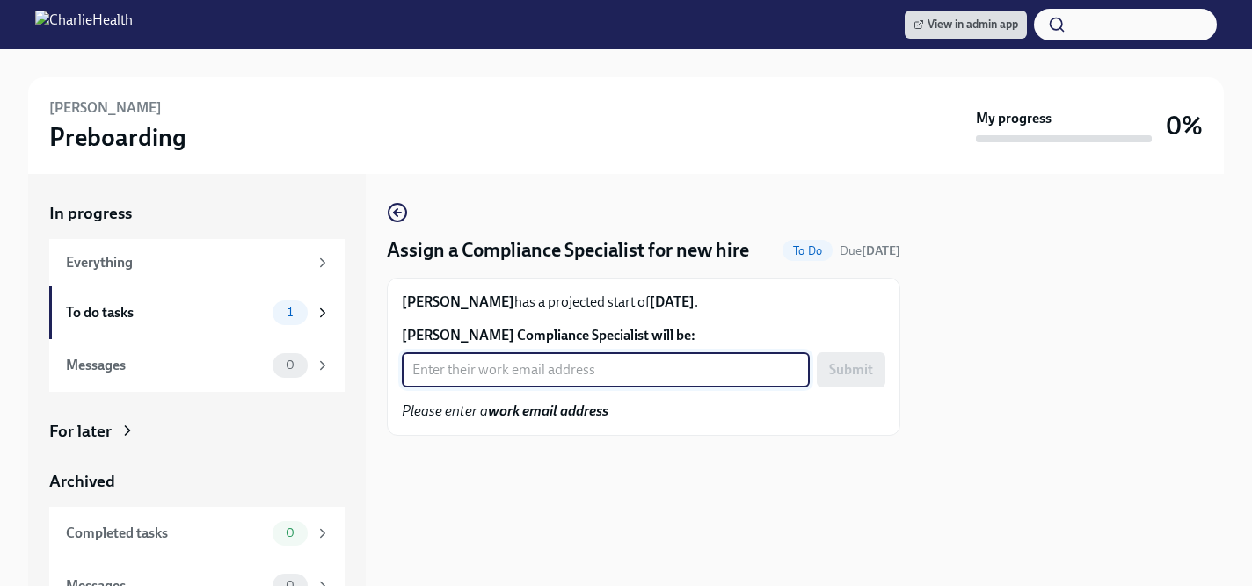
click at [515, 367] on input "[PERSON_NAME] Compliance Specialist will be:" at bounding box center [606, 369] width 408 height 35
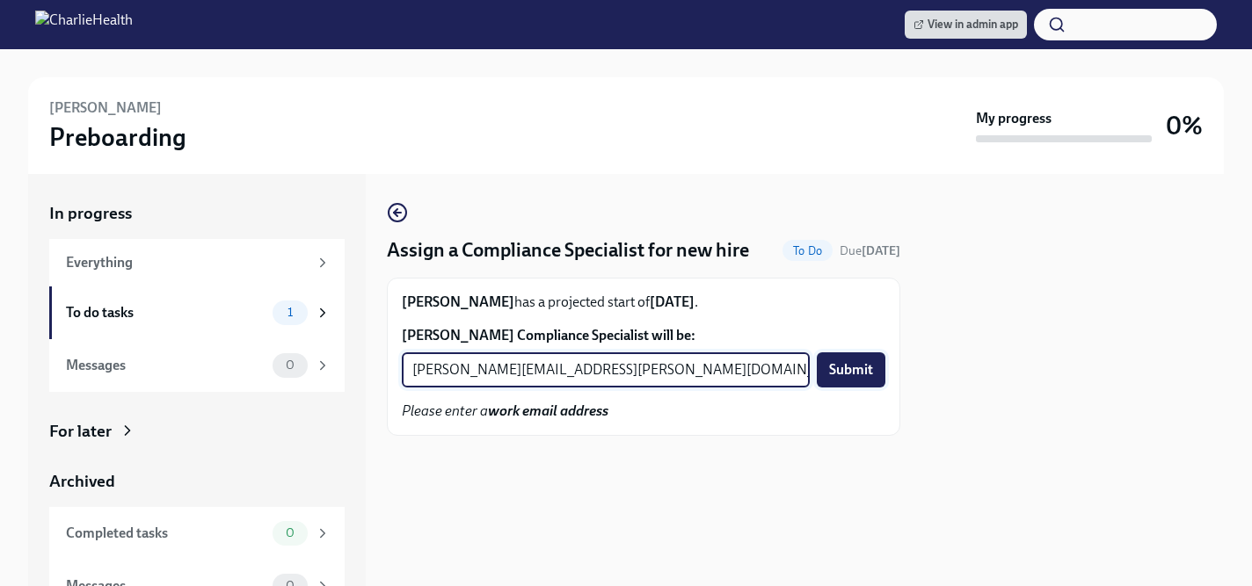
type input "[PERSON_NAME][EMAIL_ADDRESS][PERSON_NAME][DOMAIN_NAME]"
click at [855, 369] on span "Submit" at bounding box center [851, 370] width 44 height 18
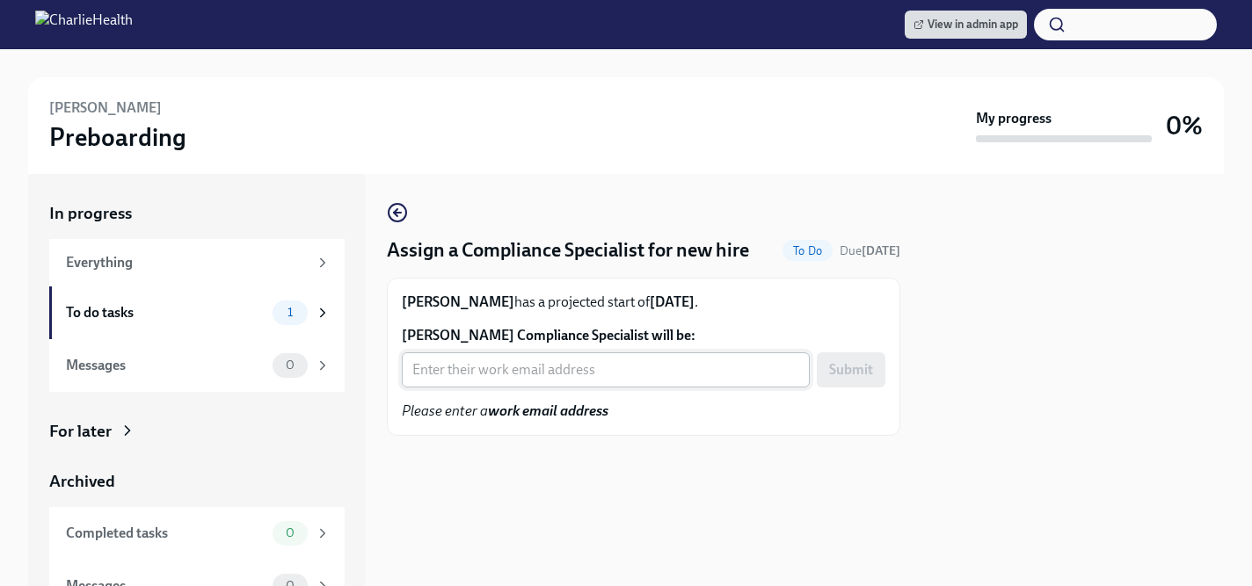
click at [593, 370] on input "Ariana Johnson's Compliance Specialist will be:" at bounding box center [606, 369] width 408 height 35
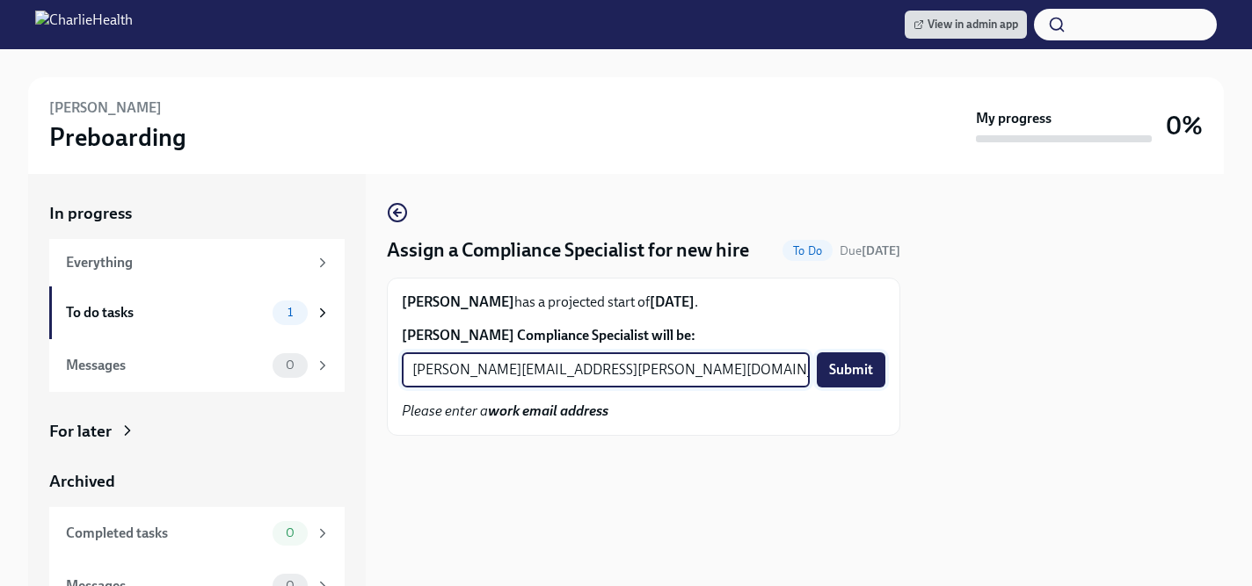
type input "michelle.winograd@charliehealth.com"
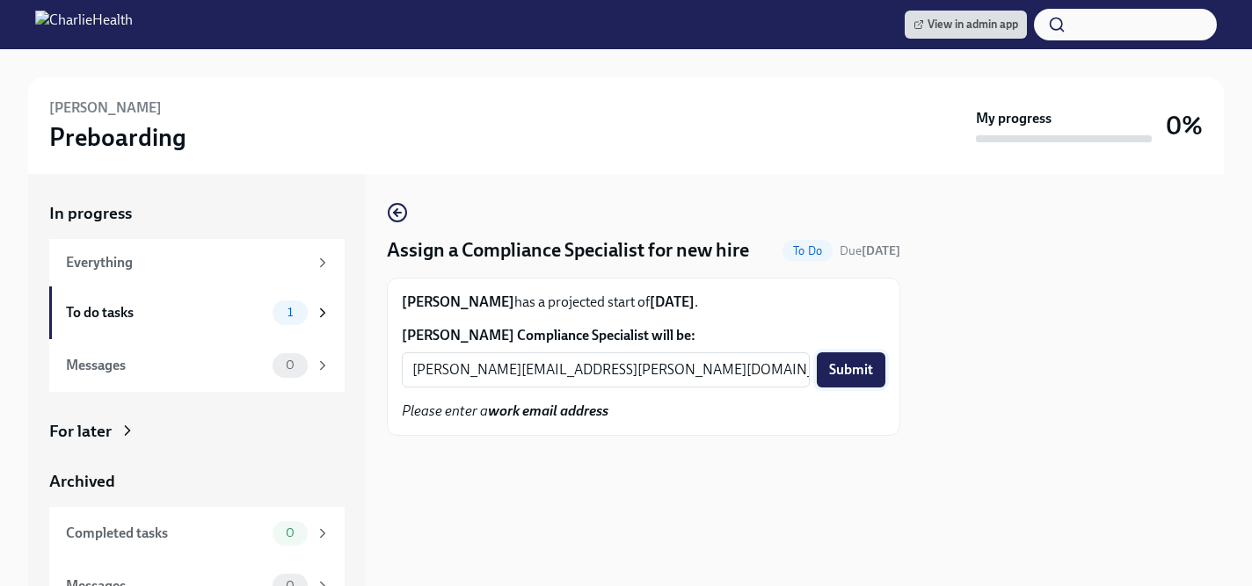
click at [859, 362] on span "Submit" at bounding box center [851, 370] width 44 height 18
click at [514, 378] on input "[PERSON_NAME] Compliance Specialist will be:" at bounding box center [606, 369] width 408 height 35
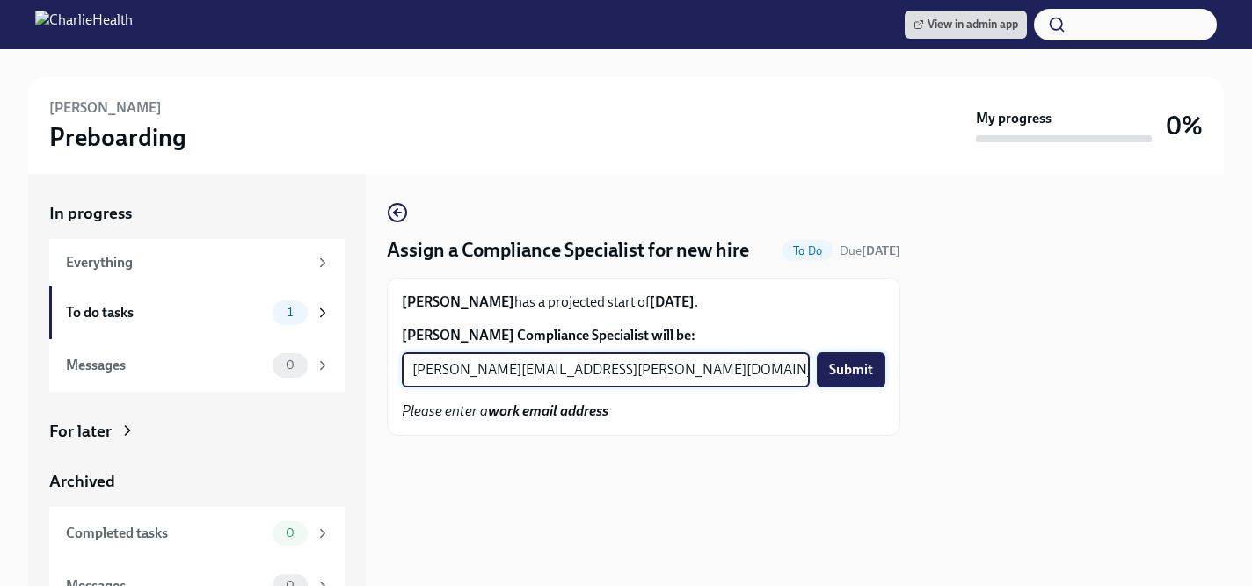
type input "[PERSON_NAME][EMAIL_ADDRESS][PERSON_NAME][DOMAIN_NAME]"
click at [842, 374] on span "Submit" at bounding box center [851, 370] width 44 height 18
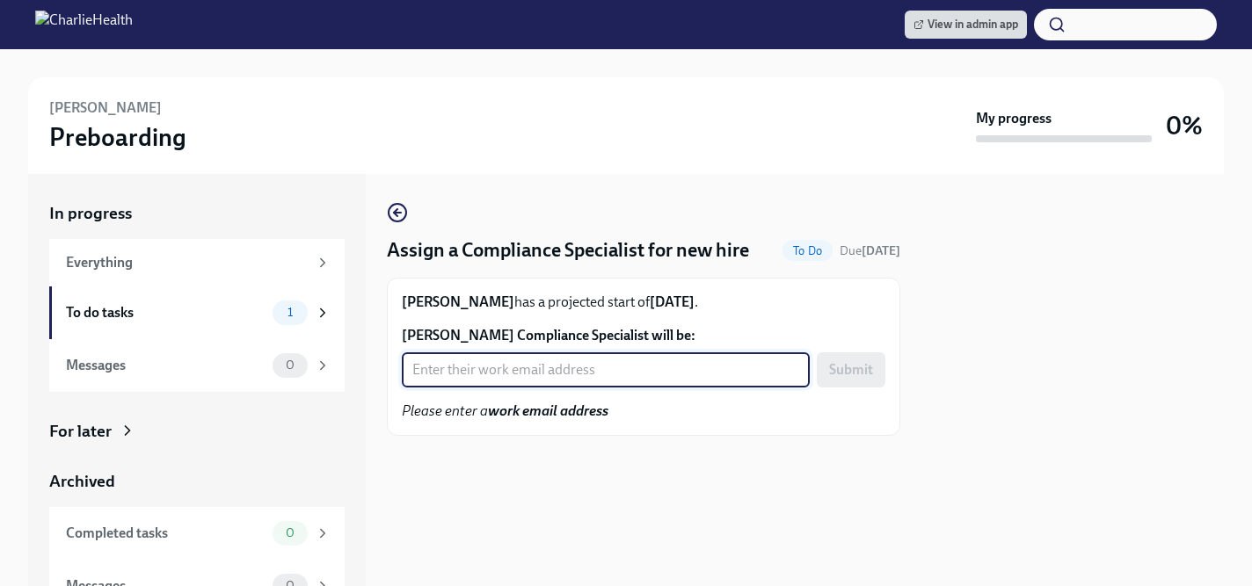
click at [508, 373] on input "[PERSON_NAME] Compliance Specialist will be:" at bounding box center [606, 369] width 408 height 35
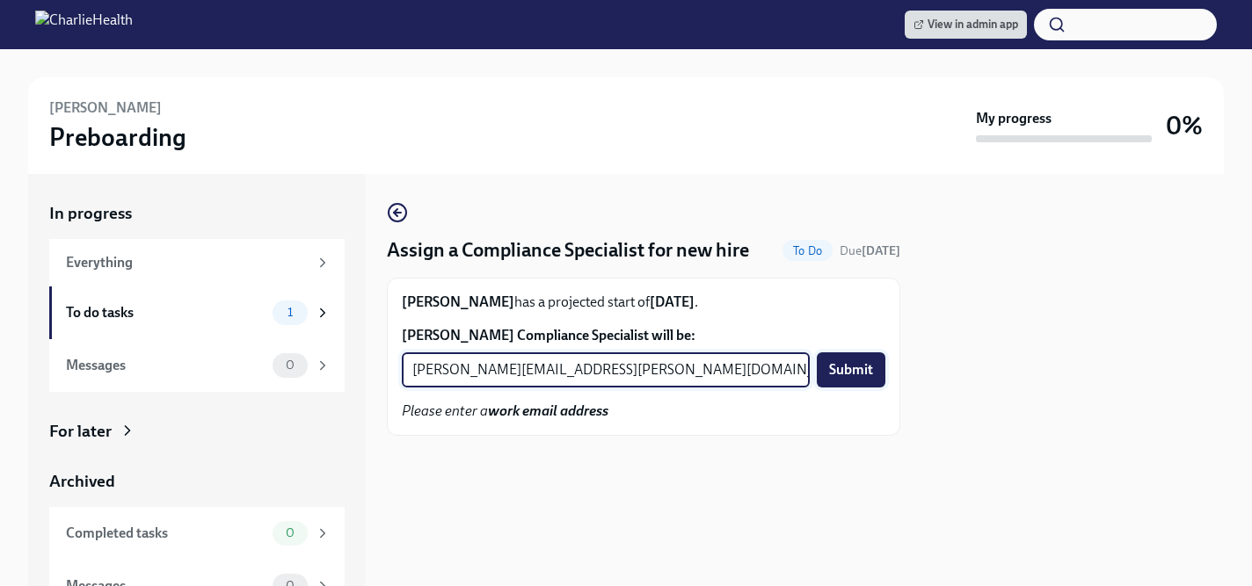
type input "[PERSON_NAME][EMAIL_ADDRESS][PERSON_NAME][DOMAIN_NAME]"
click at [862, 374] on span "Submit" at bounding box center [851, 370] width 44 height 18
